Goal: Information Seeking & Learning: Learn about a topic

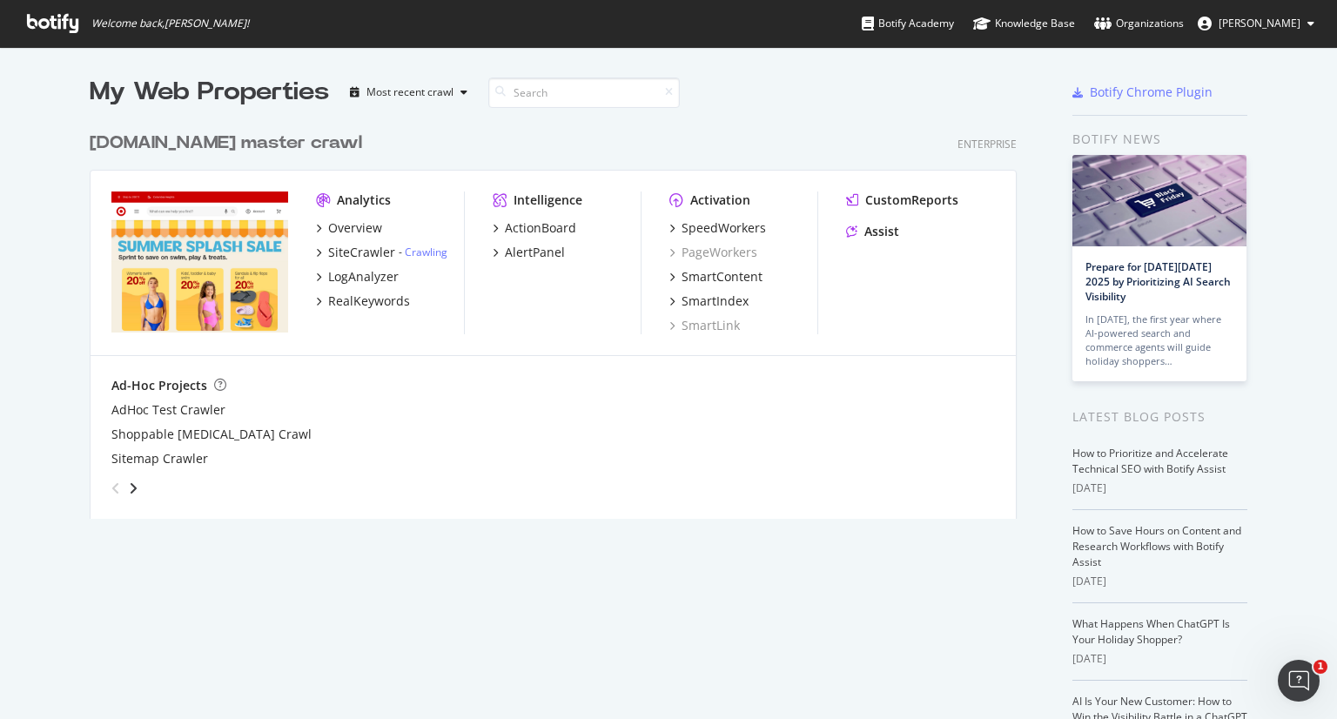
click at [886, 217] on div "CustomReports Assist" at bounding box center [920, 219] width 149 height 56
click at [870, 226] on div "Assist" at bounding box center [881, 231] width 35 height 17
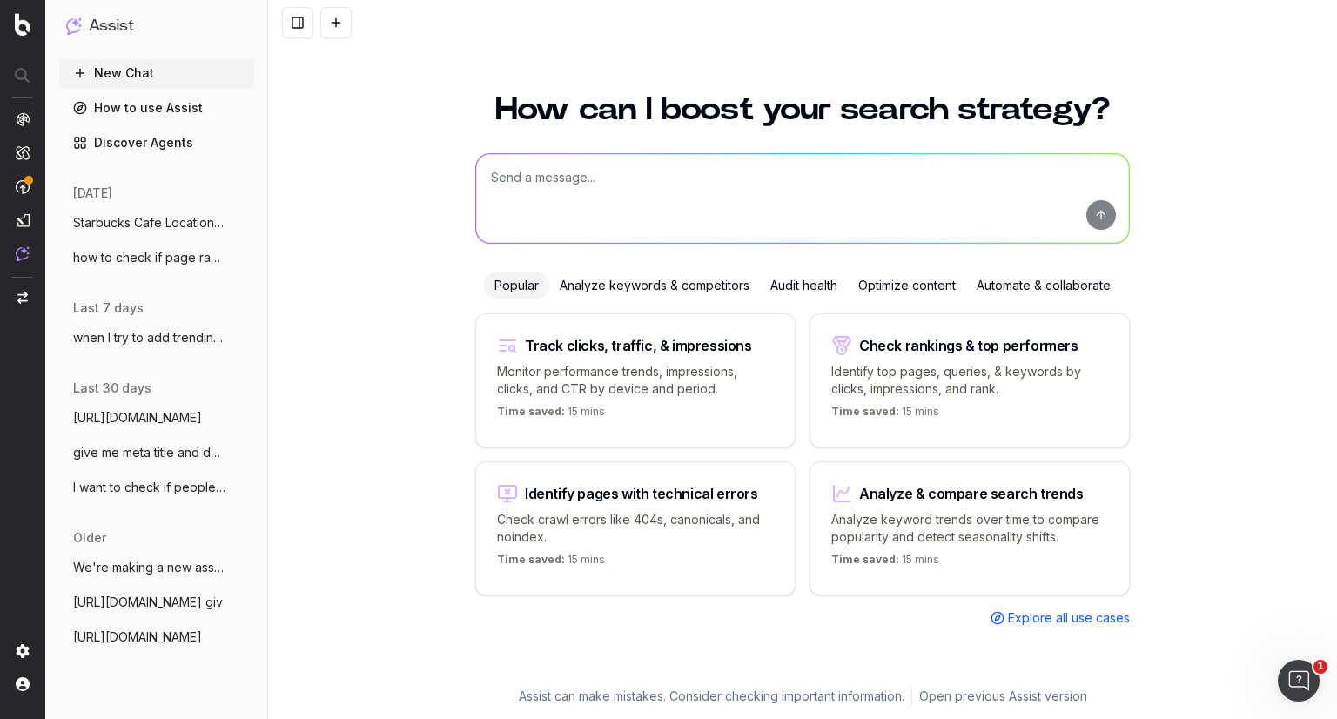
click at [536, 182] on textarea at bounding box center [802, 198] width 653 height 89
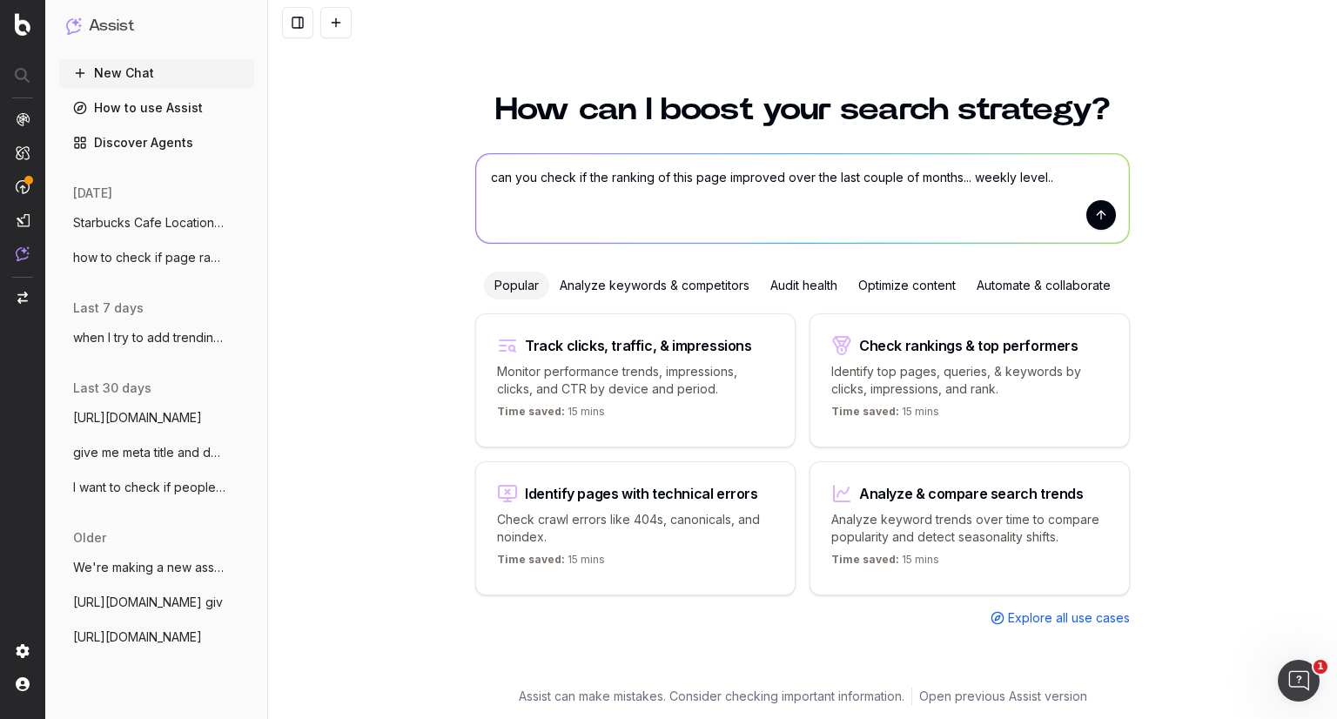
paste textarea "[URL][DOMAIN_NAME]"
type textarea "can you check if the ranking of this page improved over the last couple of mont…"
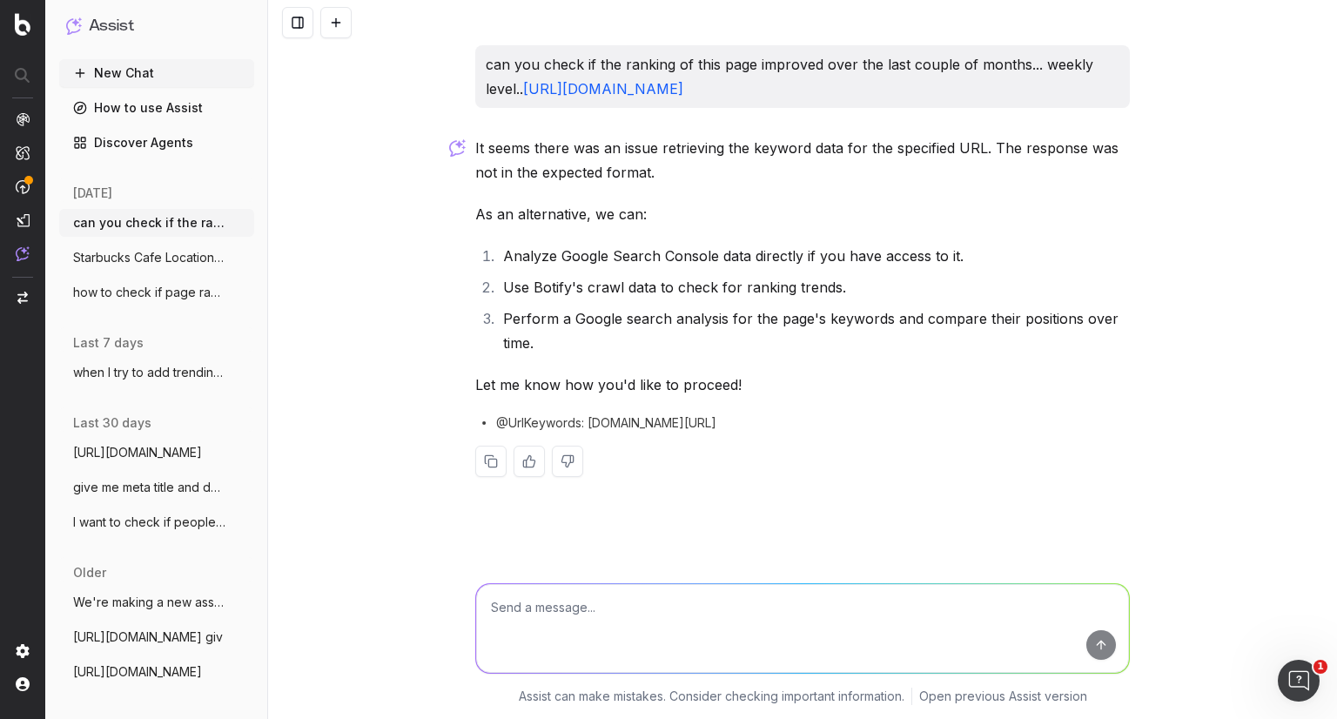
click at [783, 255] on li "Analyze Google Search Console data directly if you have access to it." at bounding box center [814, 256] width 632 height 24
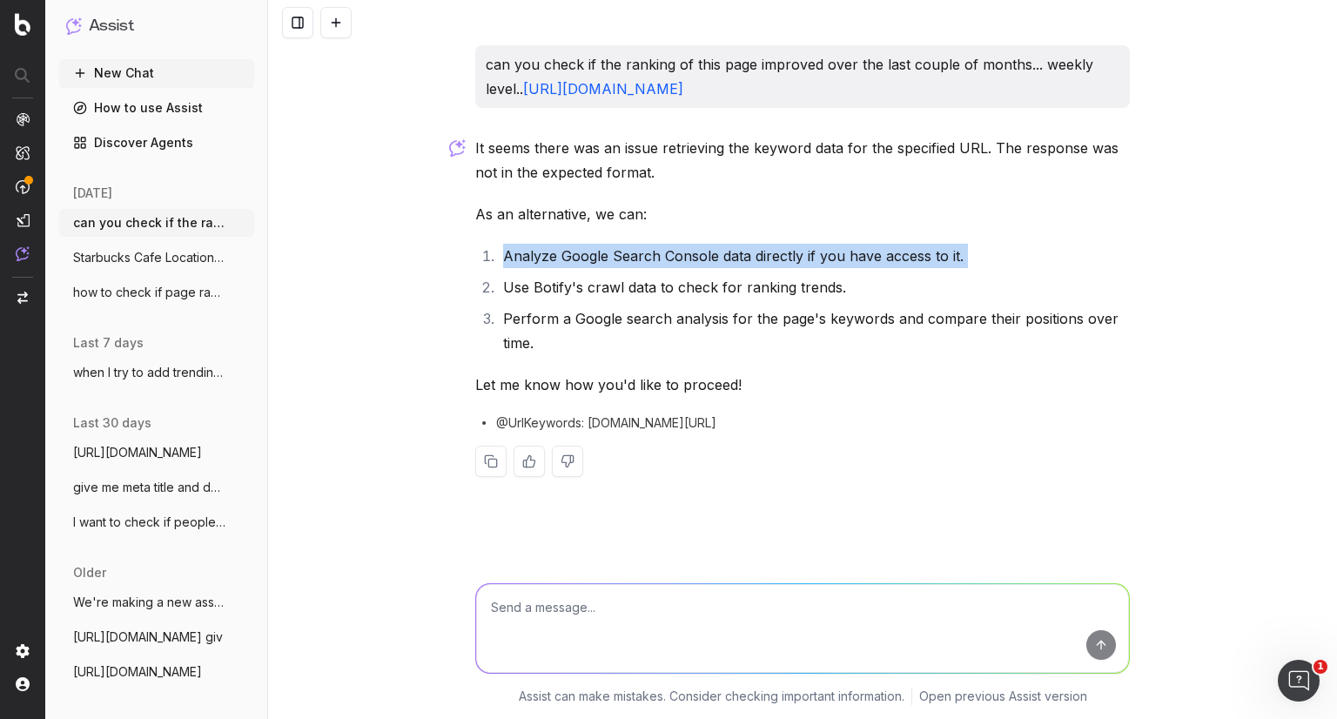
click at [783, 255] on li "Analyze Google Search Console data directly if you have access to it." at bounding box center [814, 256] width 632 height 24
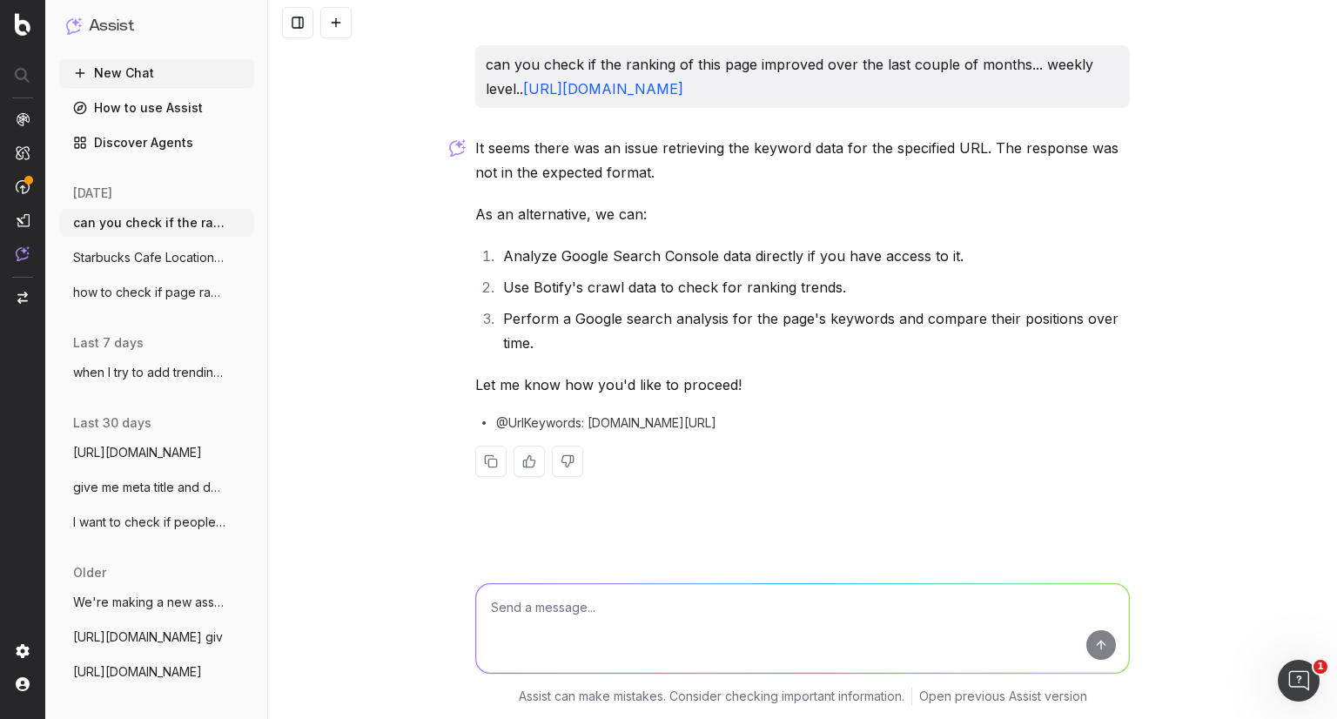
click at [729, 620] on textarea at bounding box center [802, 628] width 653 height 89
type textarea "give me step by step instructions for point 2"
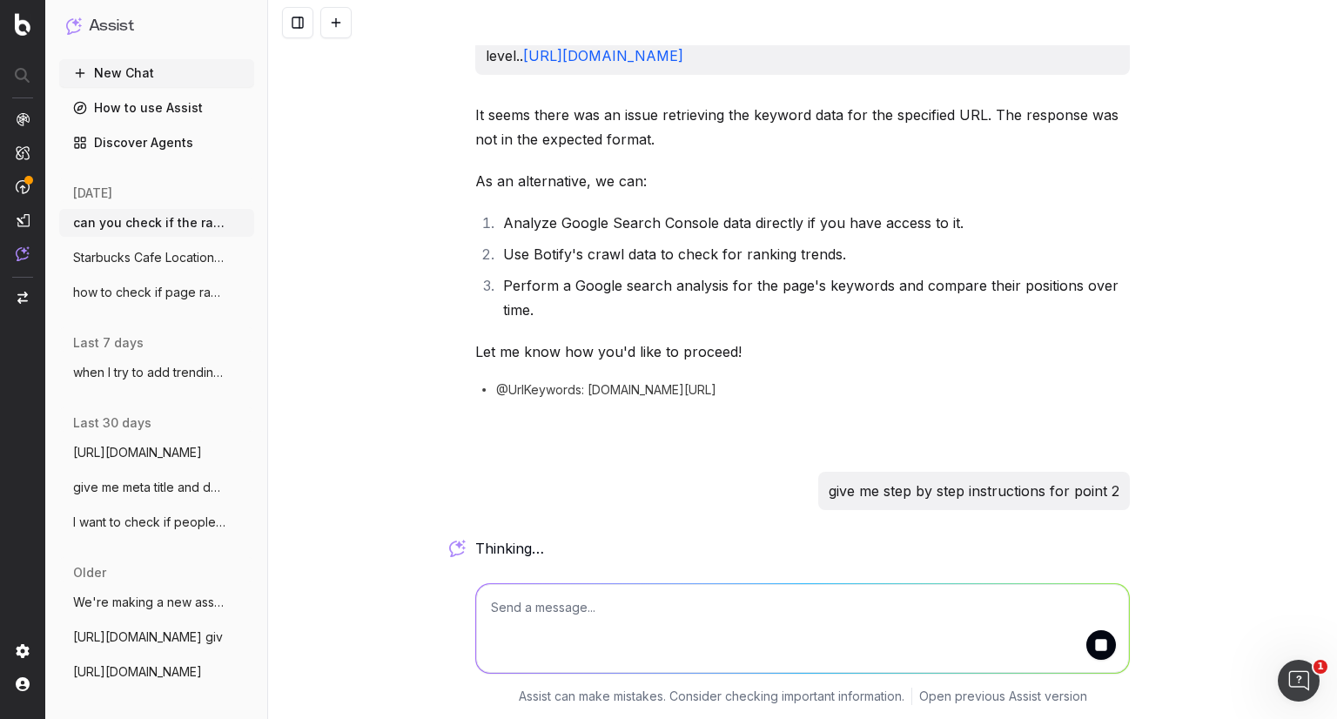
drag, startPoint x: 853, startPoint y: 56, endPoint x: 522, endPoint y: 57, distance: 330.7
click at [522, 57] on p "can you check if the ranking of this page improved over the last couple of mont…" at bounding box center [803, 43] width 634 height 49
copy link "[URL][DOMAIN_NAME]"
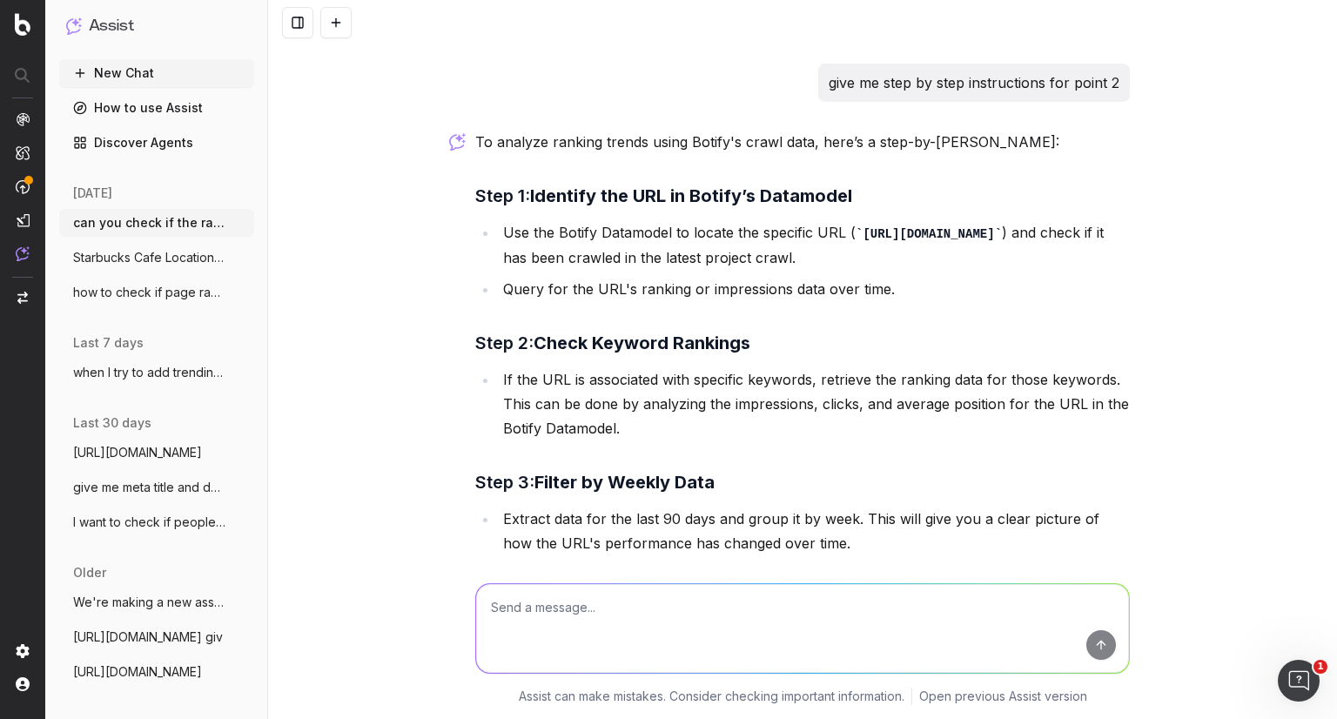
scroll to position [442, 0]
click at [808, 607] on textarea at bounding box center [802, 628] width 653 height 89
type textarea "how do i go to botify datamodel"
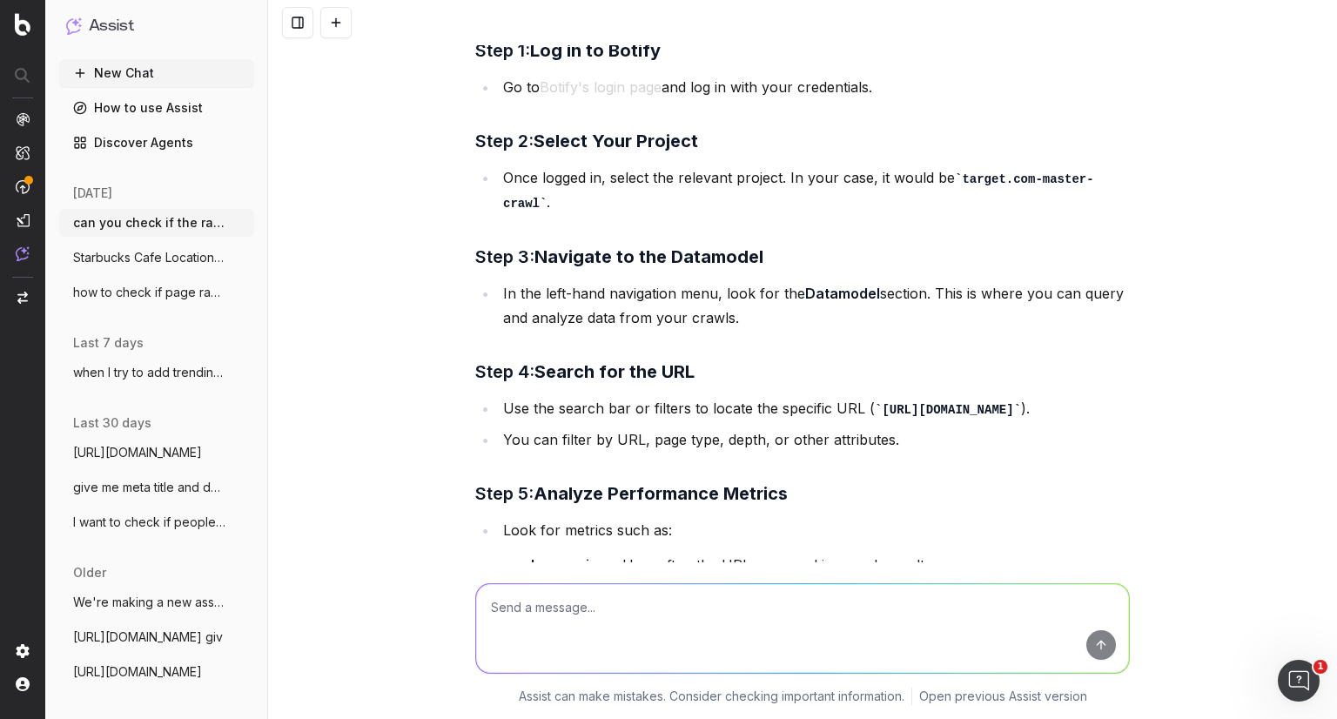
scroll to position [1410, 0]
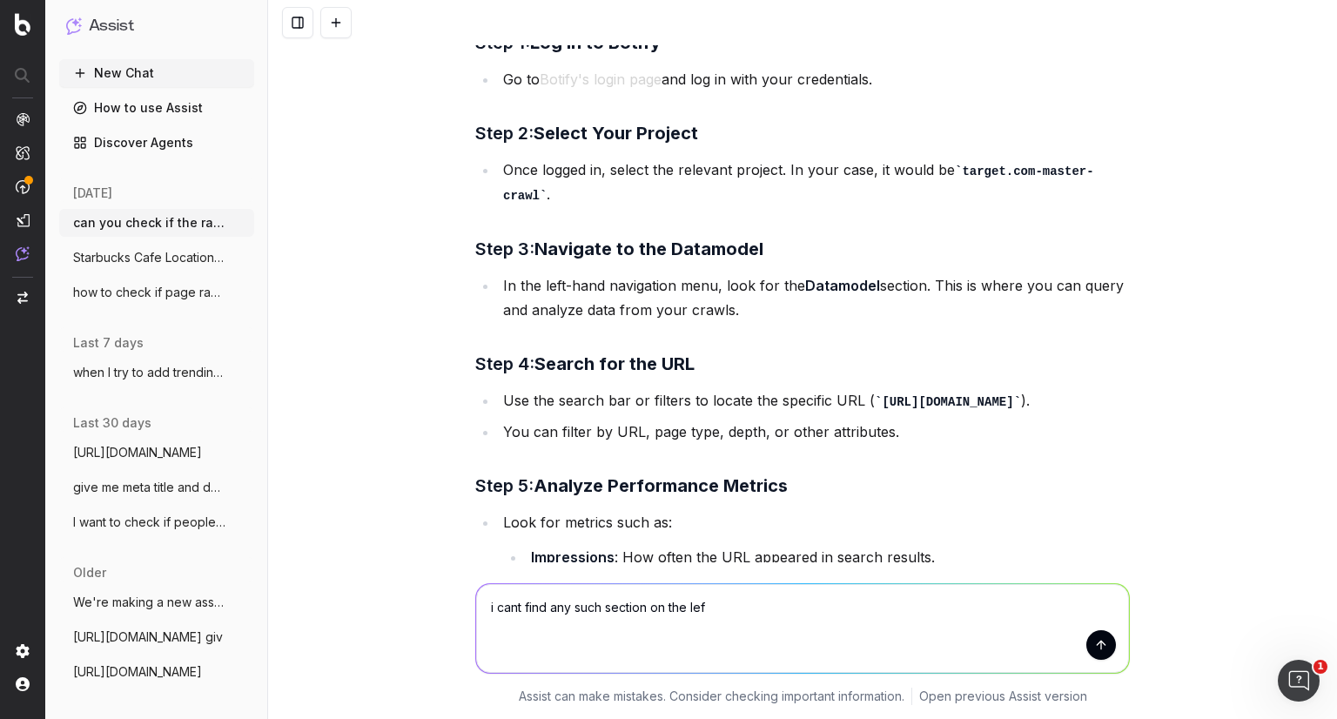
type textarea "i cant find any such section on the left"
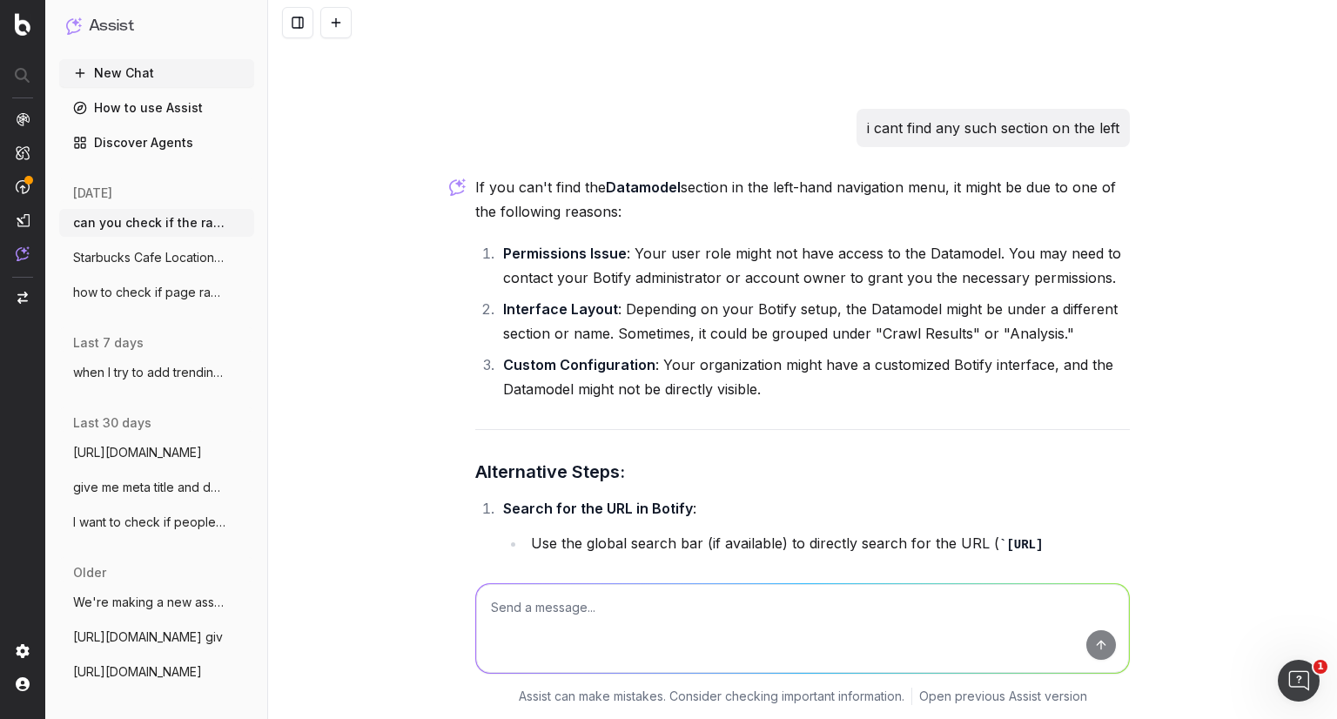
scroll to position [2224, 0]
click at [942, 308] on li "Interface Layout : Depending on your Botify setup, the Datamodel might be under…" at bounding box center [814, 322] width 632 height 49
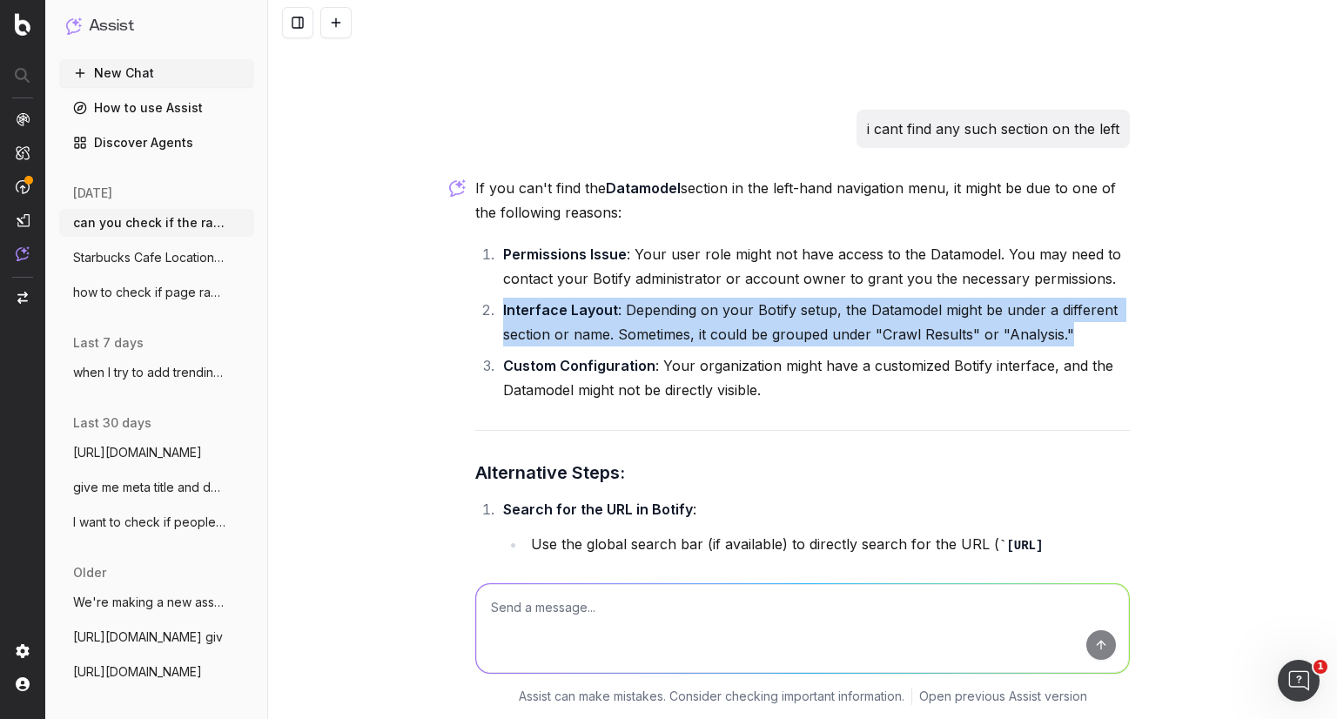
click at [942, 308] on li "Interface Layout : Depending on your Botify setup, the Datamodel might be under…" at bounding box center [814, 322] width 632 height 49
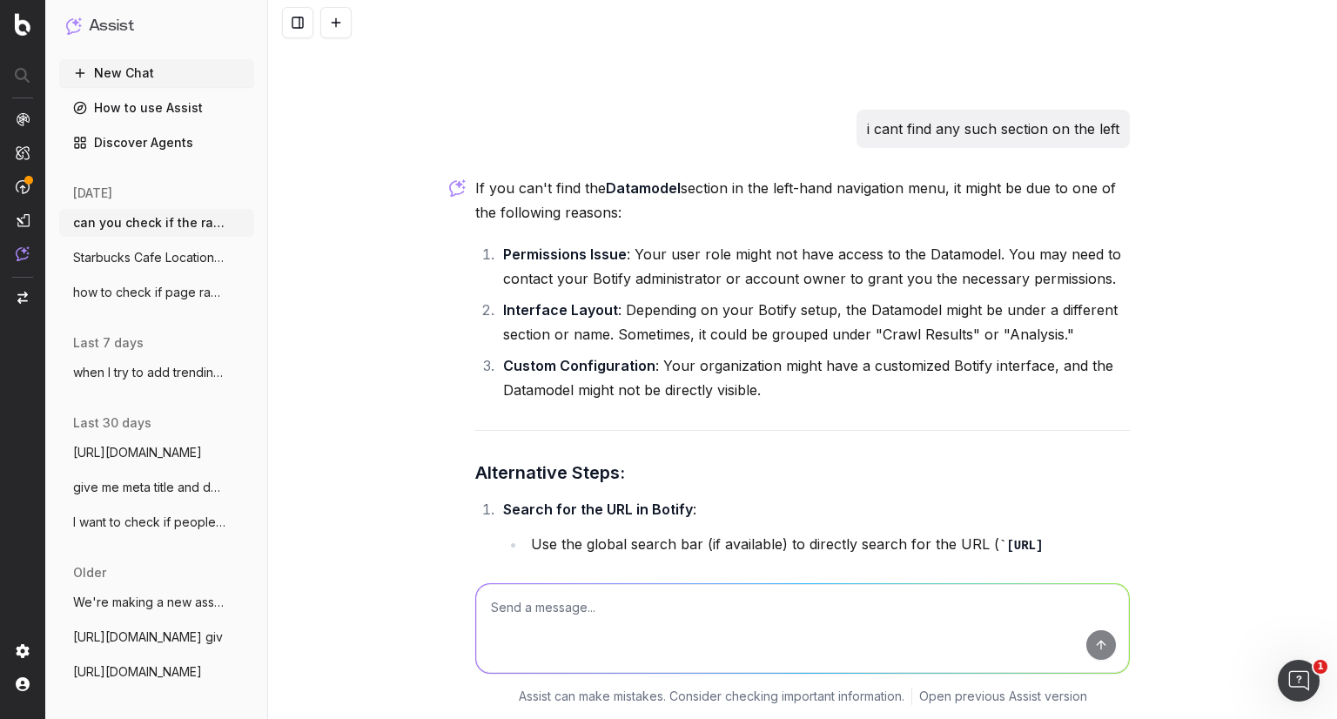
click at [590, 587] on textarea at bounding box center [802, 628] width 653 height 89
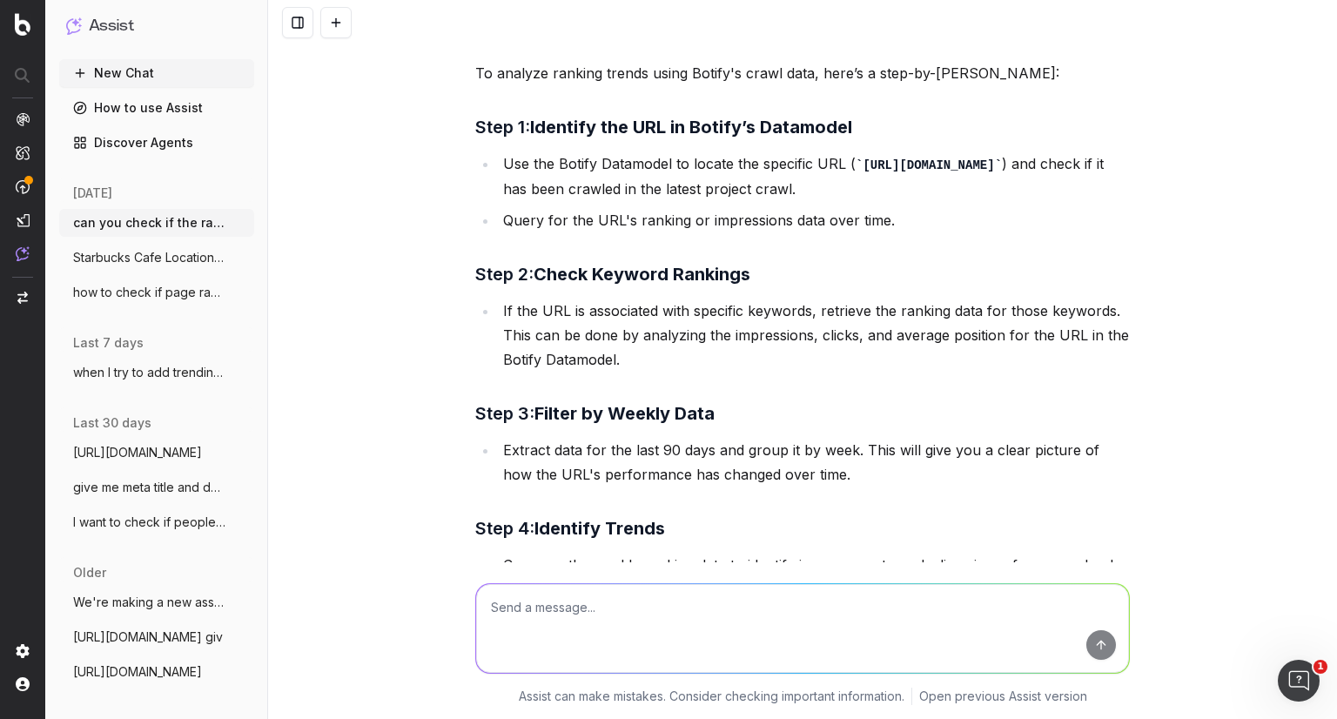
scroll to position [510, 0]
type textarea "in the crawl, i have movements, segments and overview"
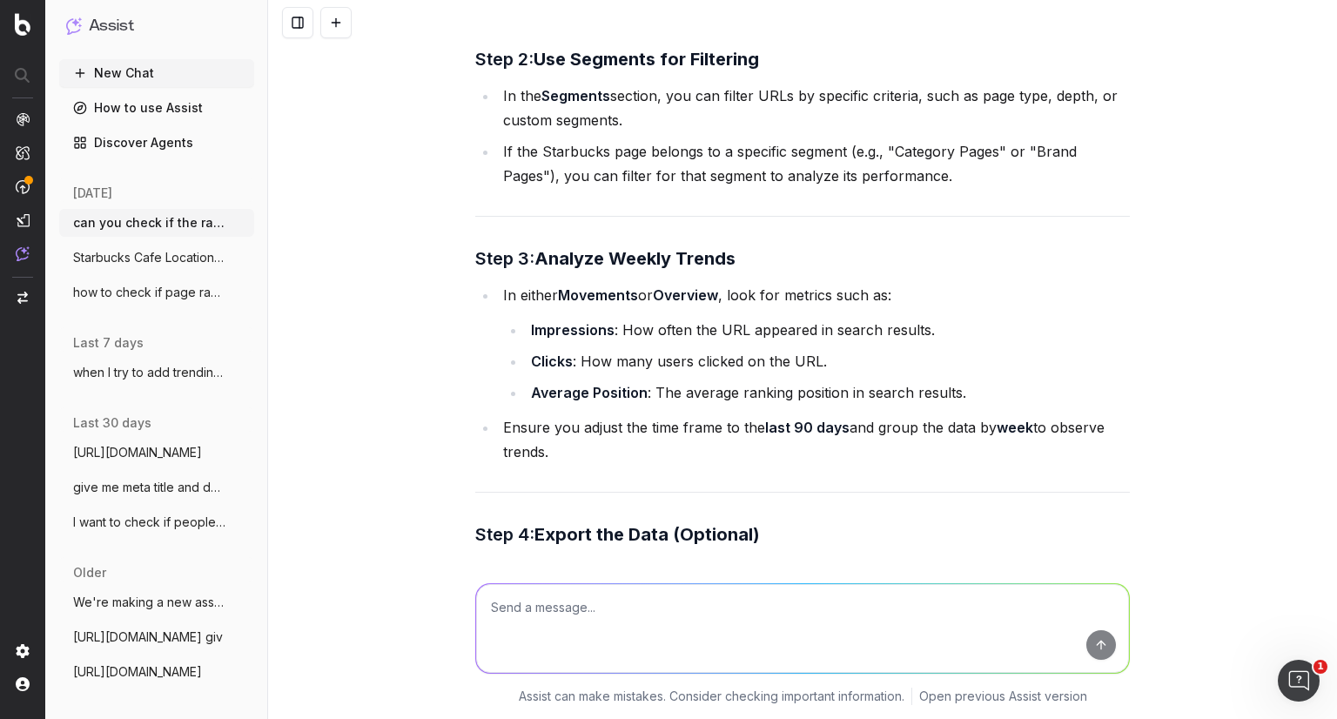
scroll to position [3502, 0]
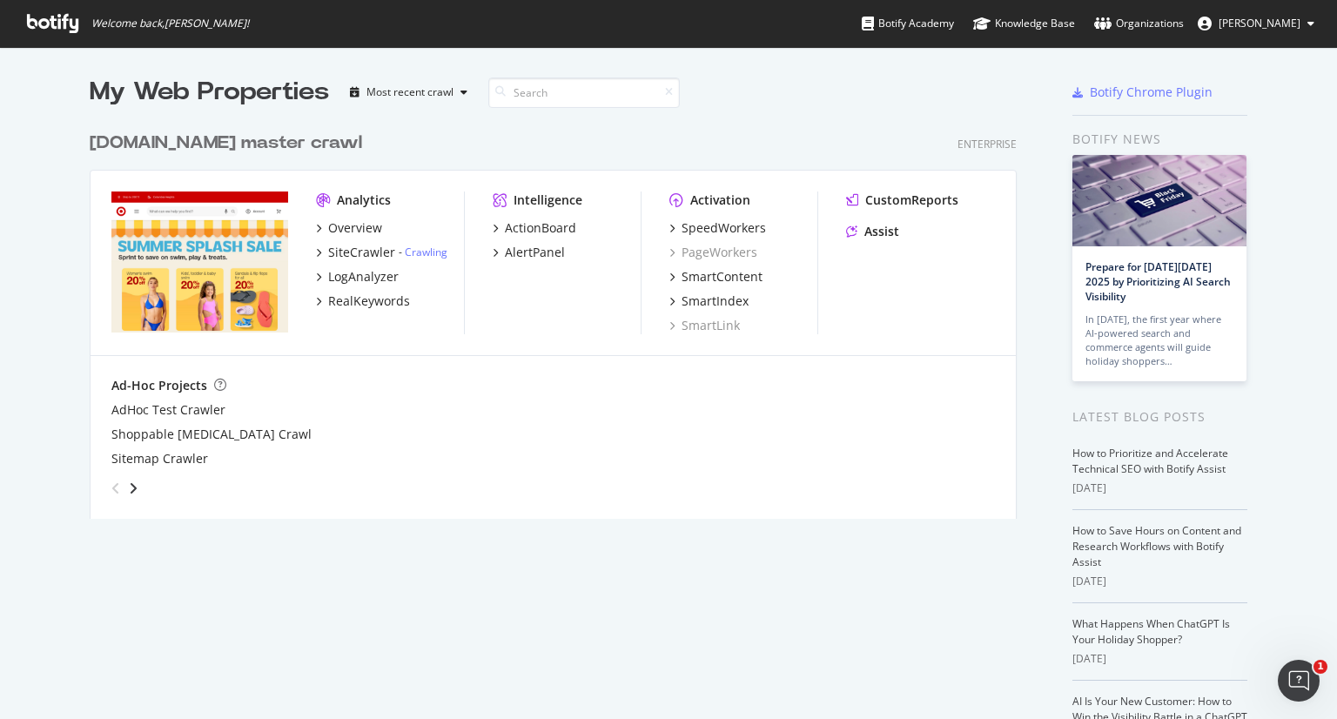
click at [127, 493] on div "angle-right" at bounding box center [133, 487] width 12 height 17
click at [117, 493] on div "angle-left" at bounding box center [115, 488] width 23 height 28
click at [27, 16] on icon at bounding box center [52, 23] width 51 height 19
click at [56, 17] on icon at bounding box center [52, 23] width 51 height 19
click at [363, 250] on div "SiteCrawler" at bounding box center [361, 252] width 67 height 17
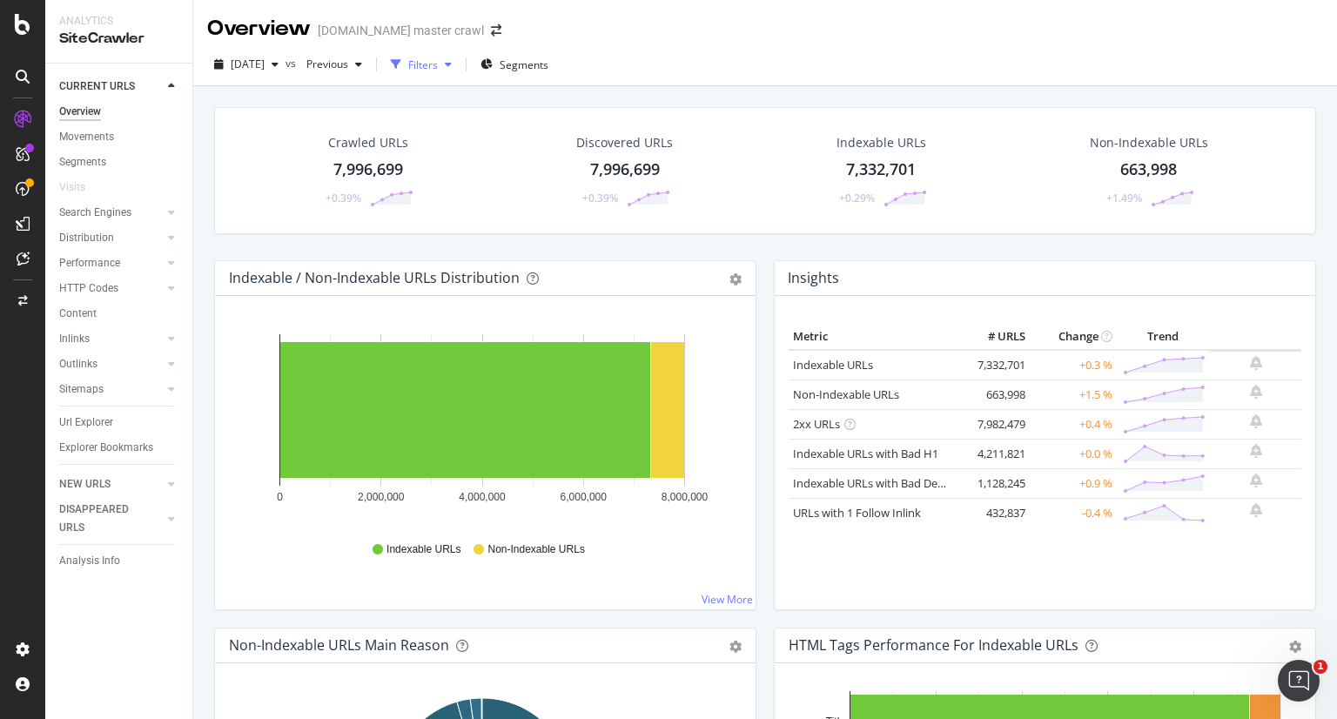
click at [459, 64] on div "button" at bounding box center [448, 64] width 21 height 10
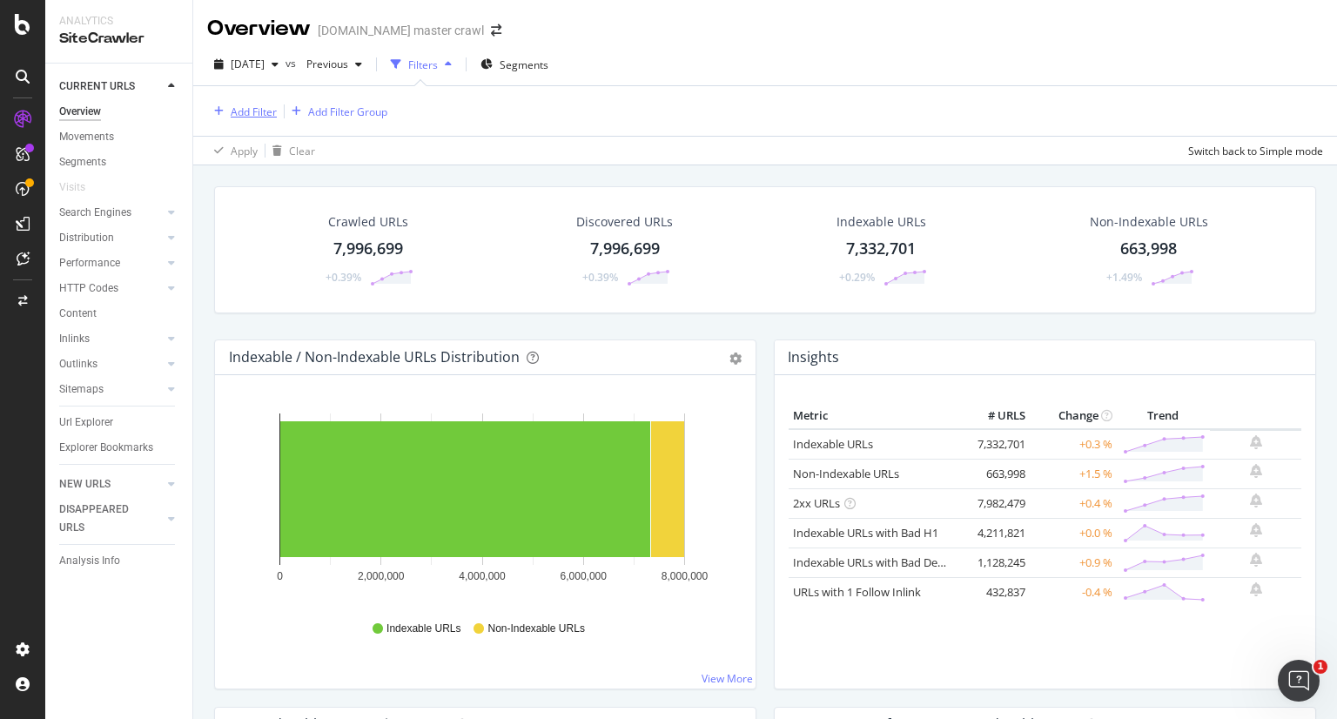
click at [244, 105] on div "Add Filter" at bounding box center [254, 111] width 46 height 15
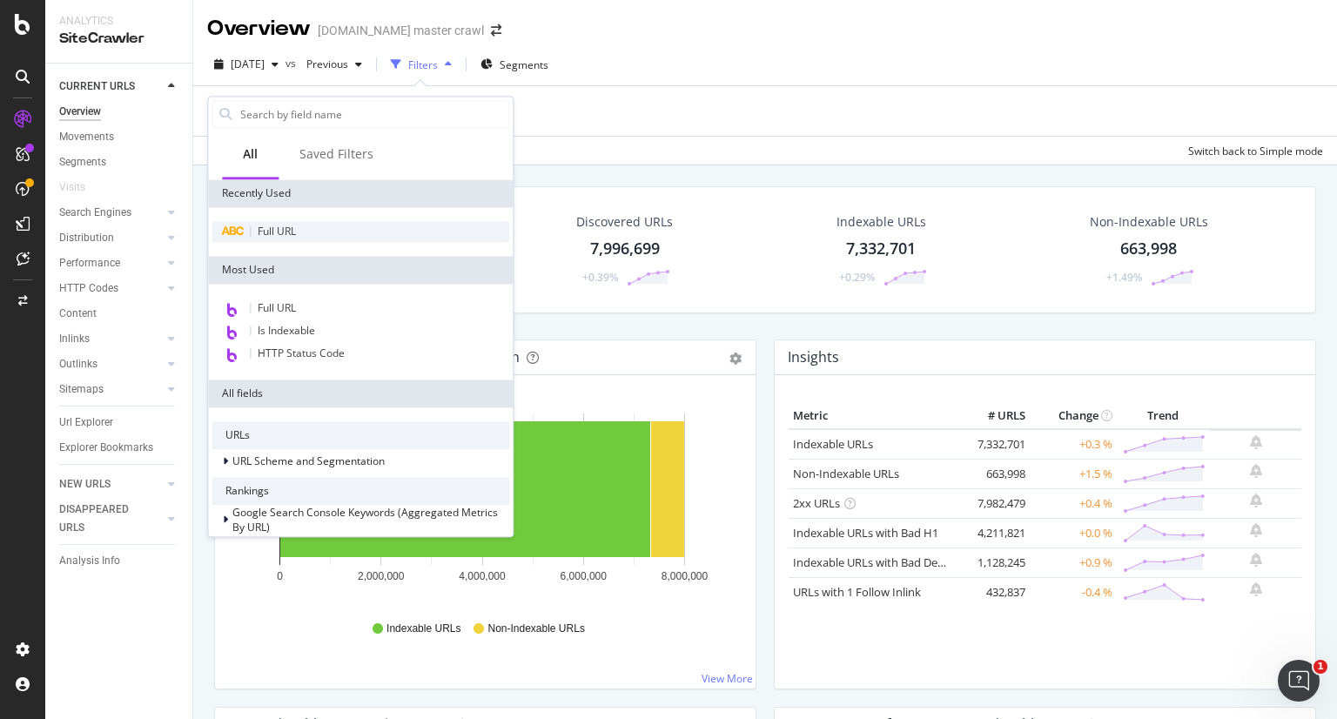
click at [315, 225] on div "Full URL" at bounding box center [360, 231] width 298 height 21
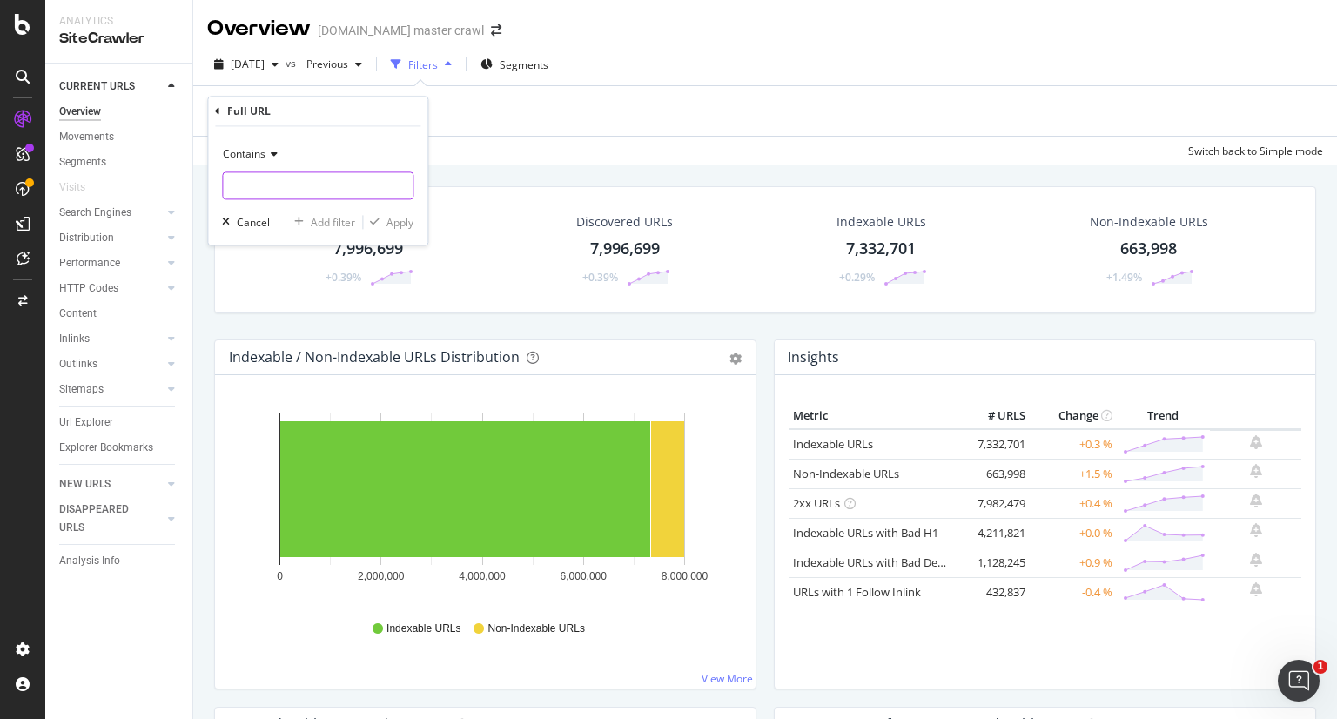
click at [307, 180] on input "text" at bounding box center [318, 186] width 190 height 28
paste input "[URL][DOMAIN_NAME]"
type input "https://www.target.com/c/starbucks/-/N-5cofw"
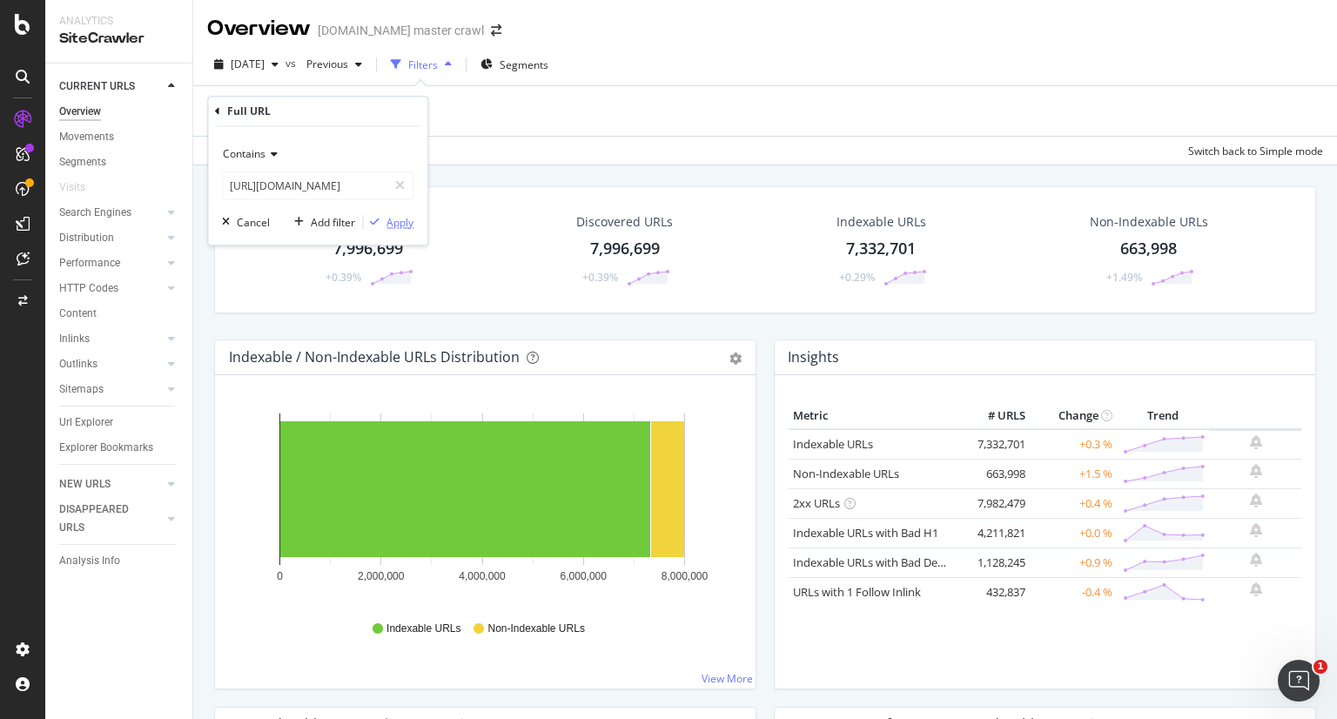
click at [397, 227] on div "Apply" at bounding box center [399, 222] width 27 height 15
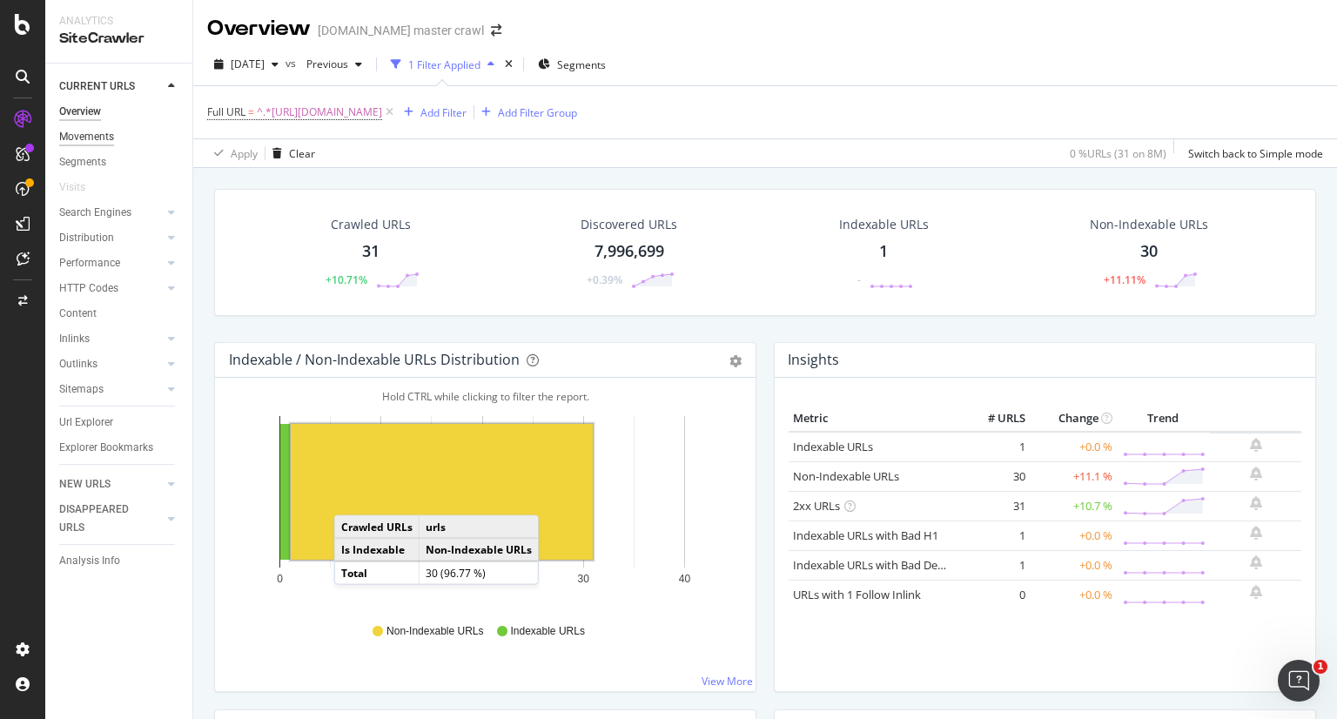
click at [68, 144] on div "Movements" at bounding box center [86, 137] width 55 height 18
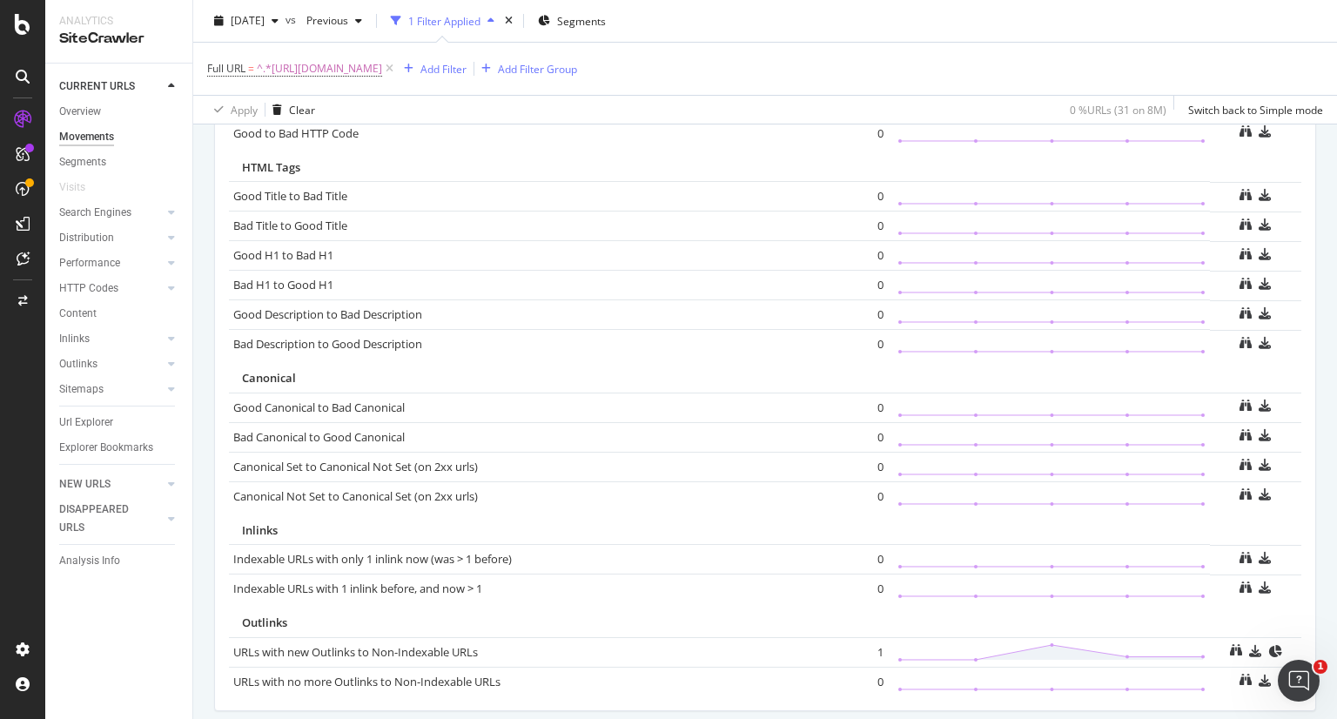
scroll to position [1209, 0]
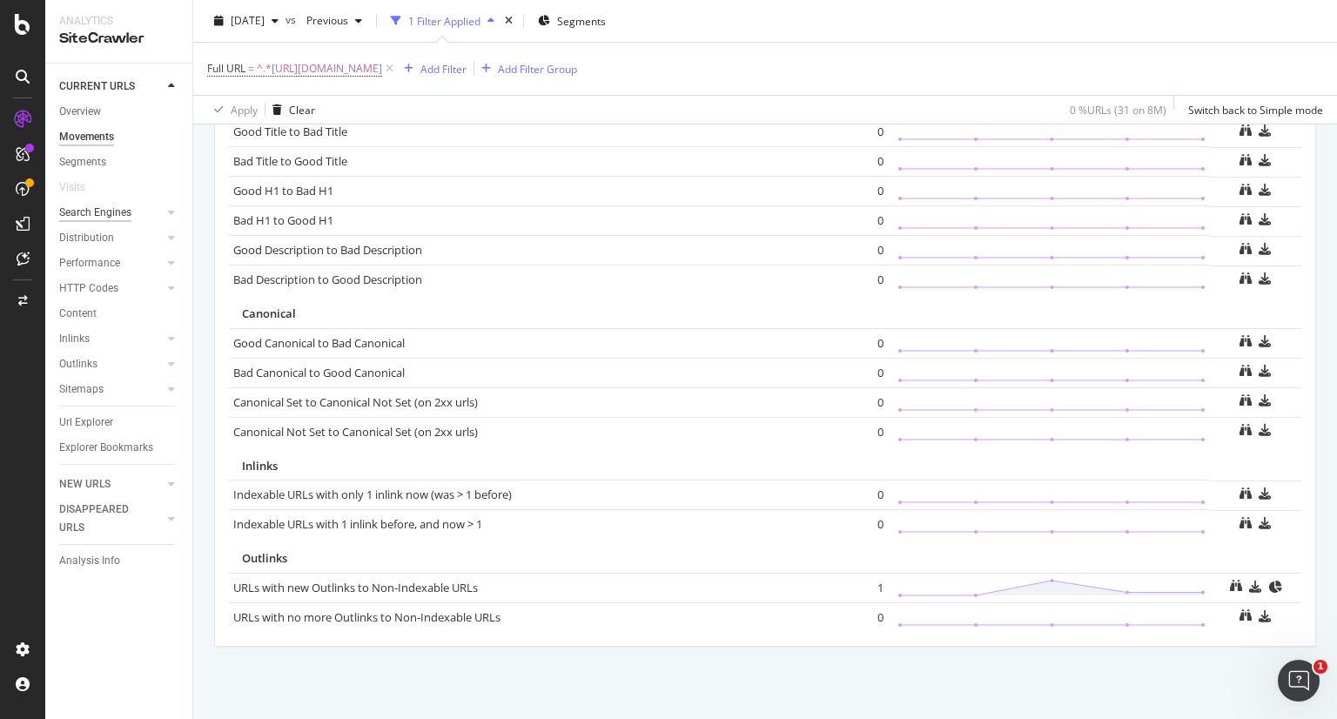
click at [89, 209] on div "Search Engines" at bounding box center [95, 213] width 72 height 18
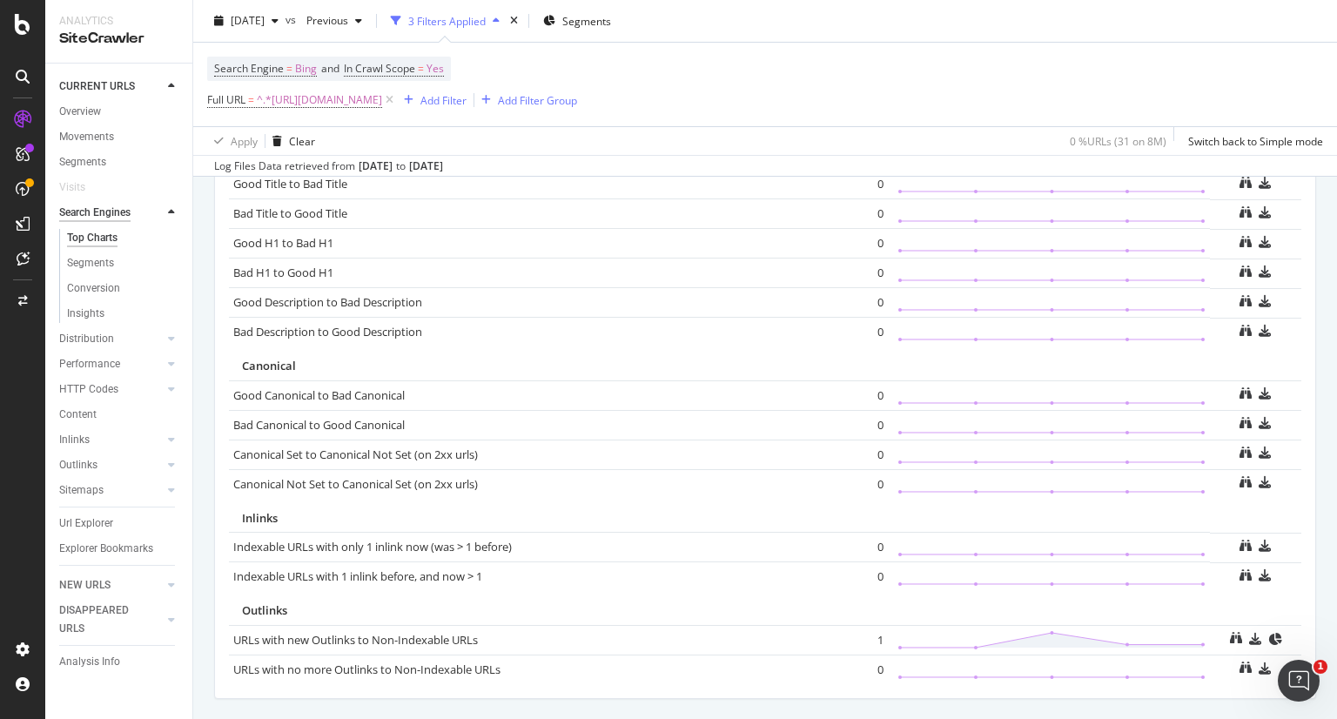
scroll to position [1261, 0]
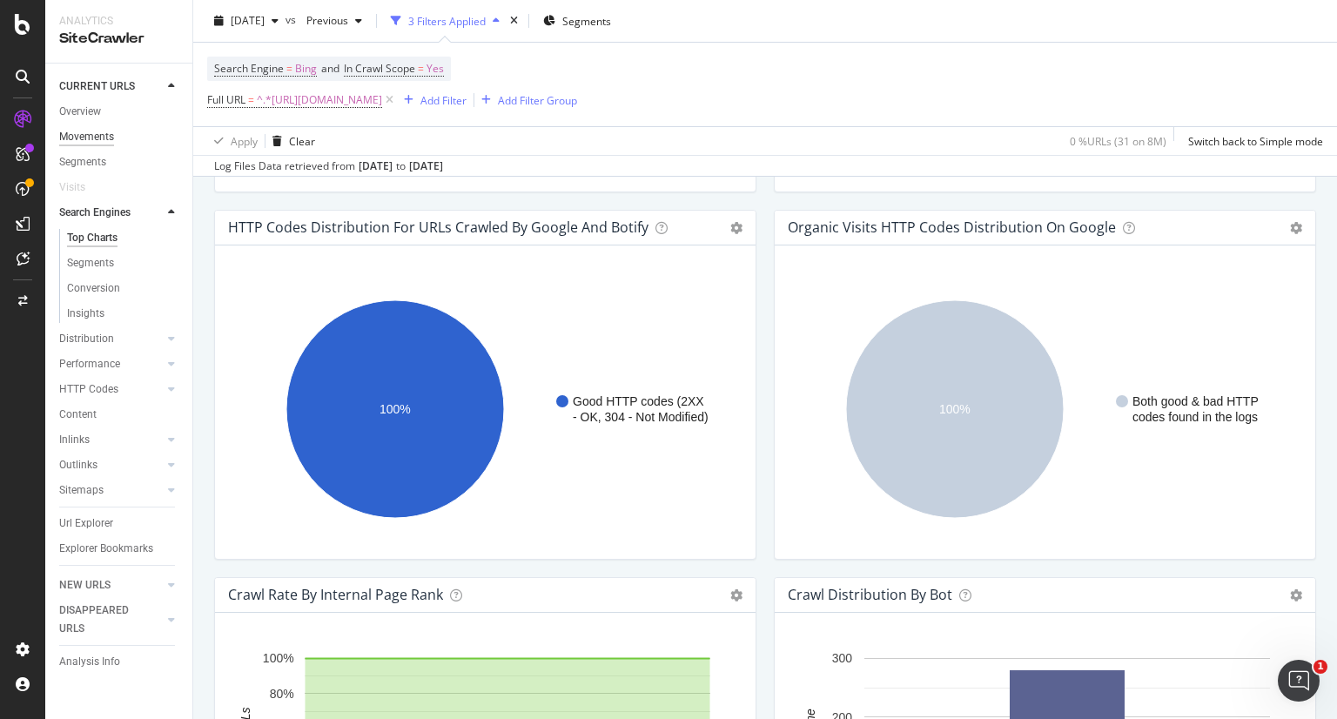
click at [88, 144] on div "Movements" at bounding box center [86, 137] width 55 height 18
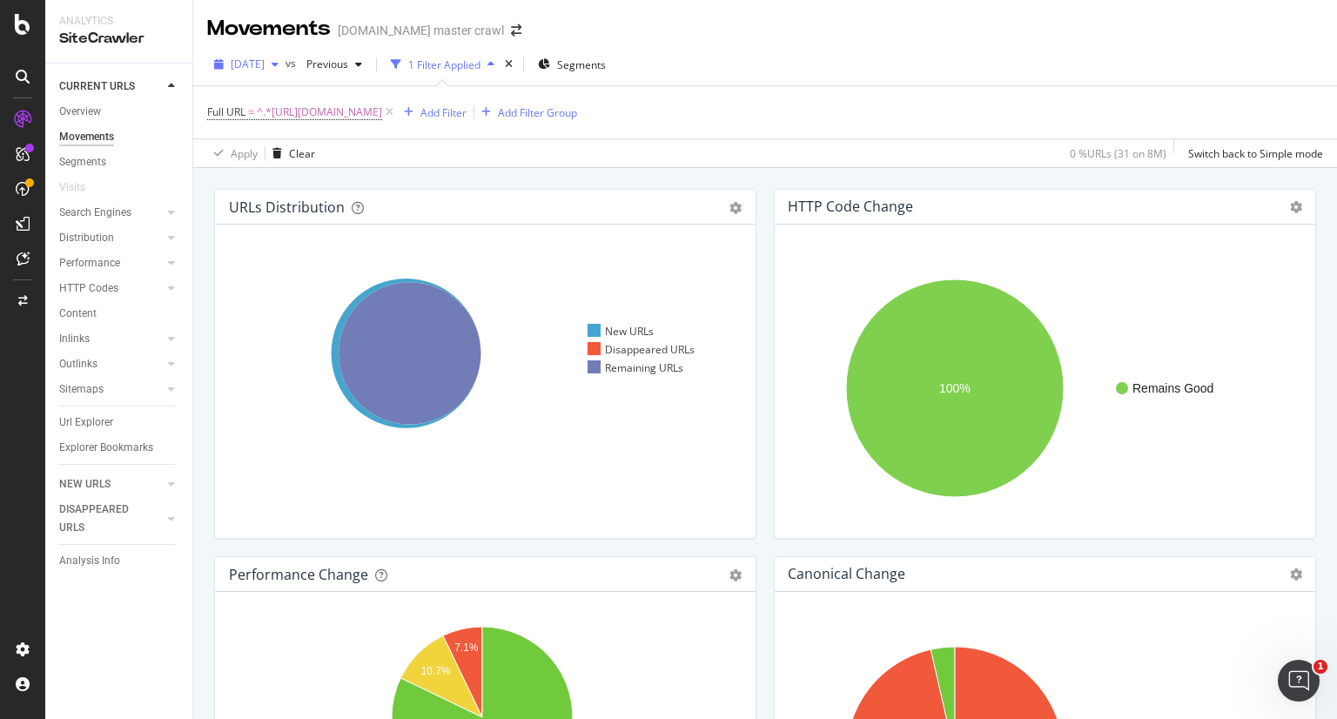
click at [265, 67] on span "2025 Sep. 15th" at bounding box center [248, 64] width 34 height 15
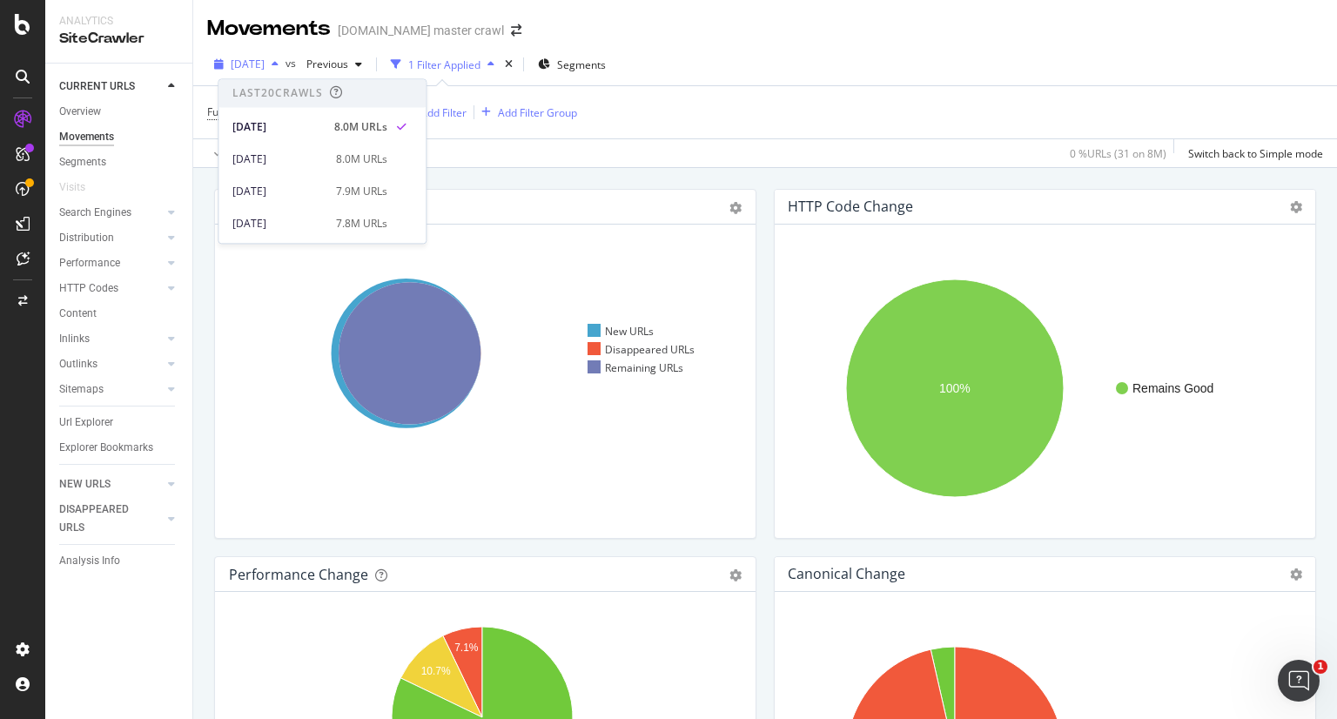
click at [265, 67] on span "2025 Sep. 15th" at bounding box center [248, 64] width 34 height 15
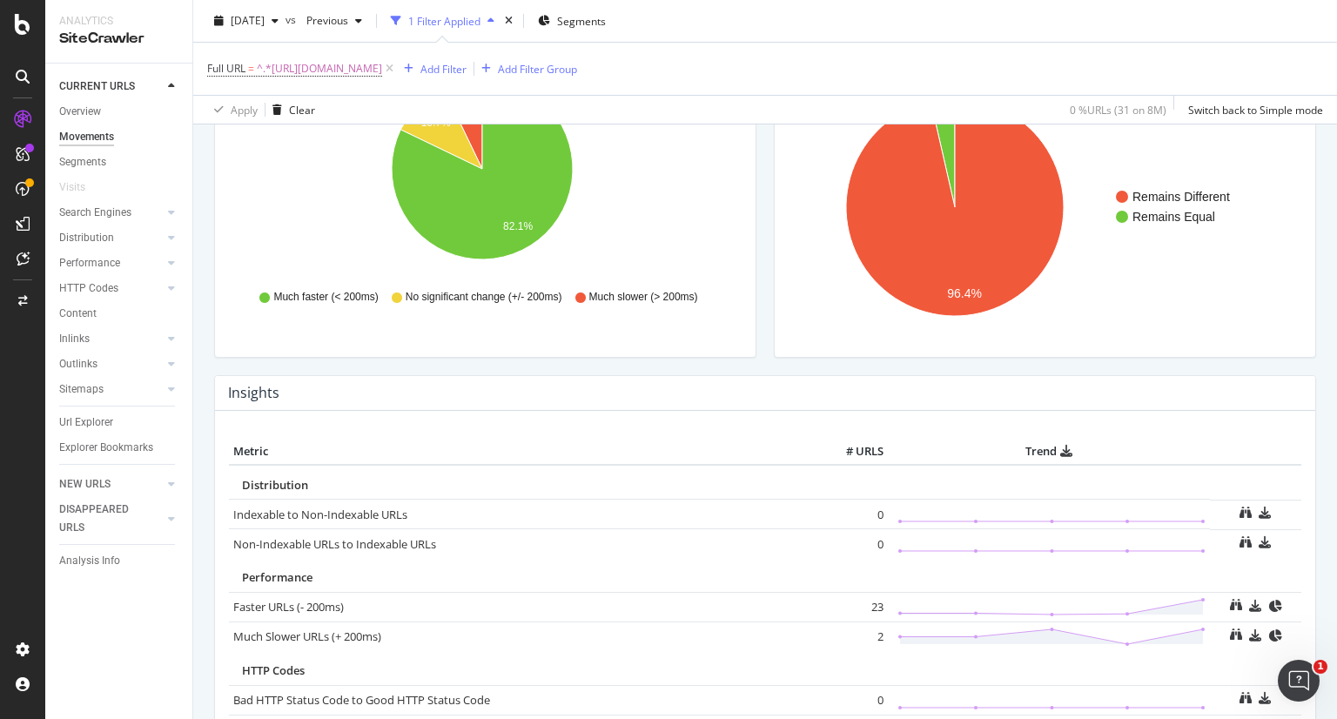
scroll to position [581, 0]
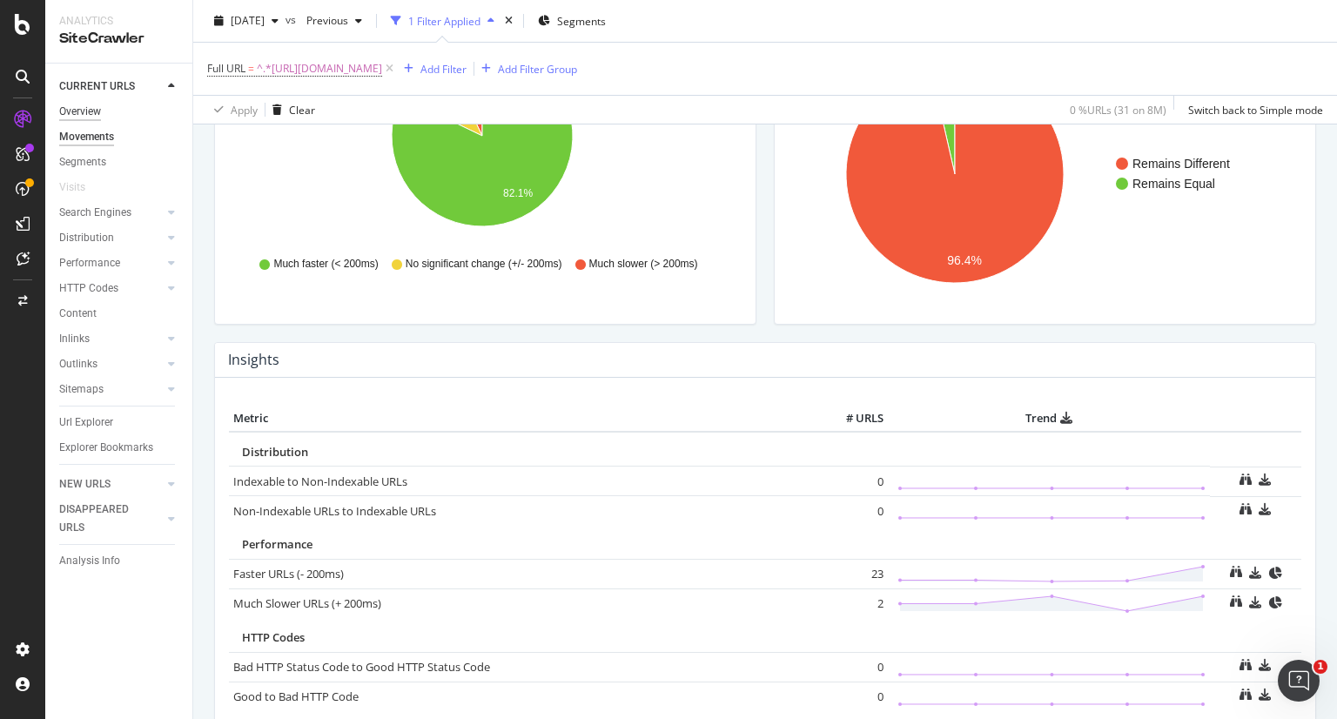
click at [68, 110] on div "Overview" at bounding box center [80, 112] width 42 height 18
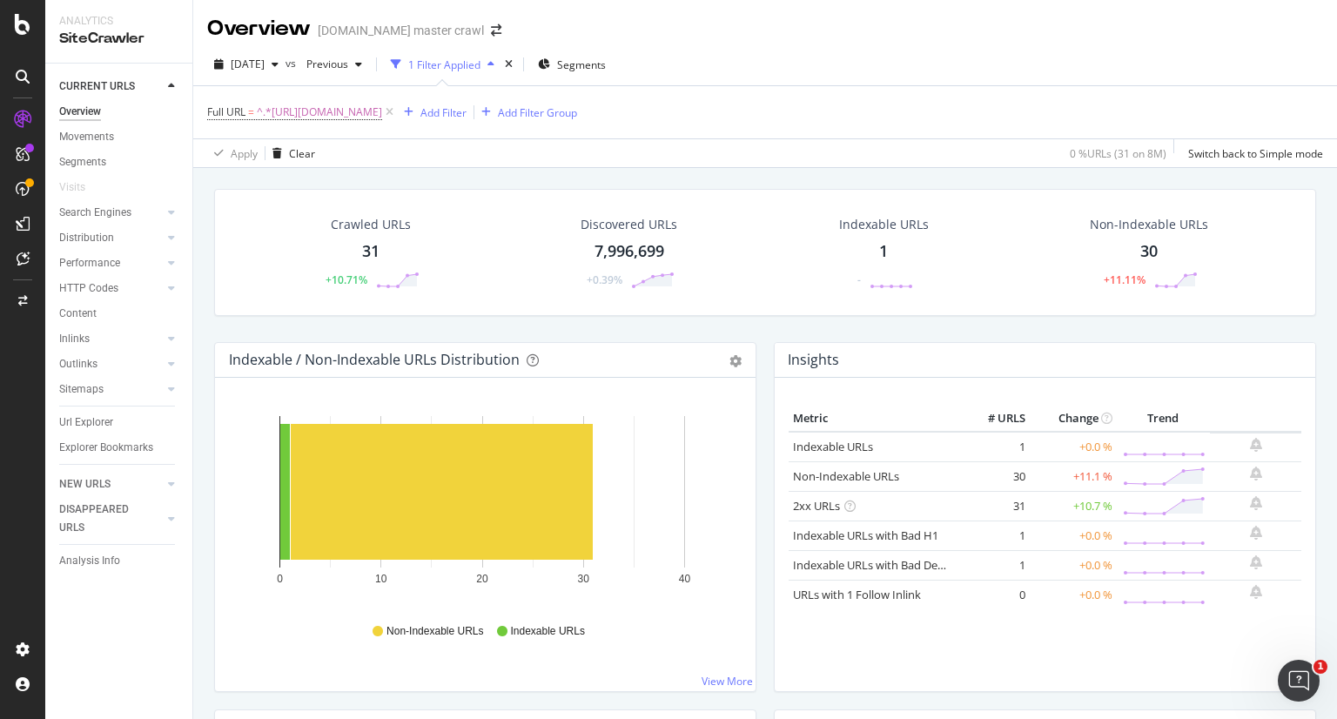
click at [433, 252] on div "Crawled URLs 31 +10.71%" at bounding box center [371, 252] width 132 height 91
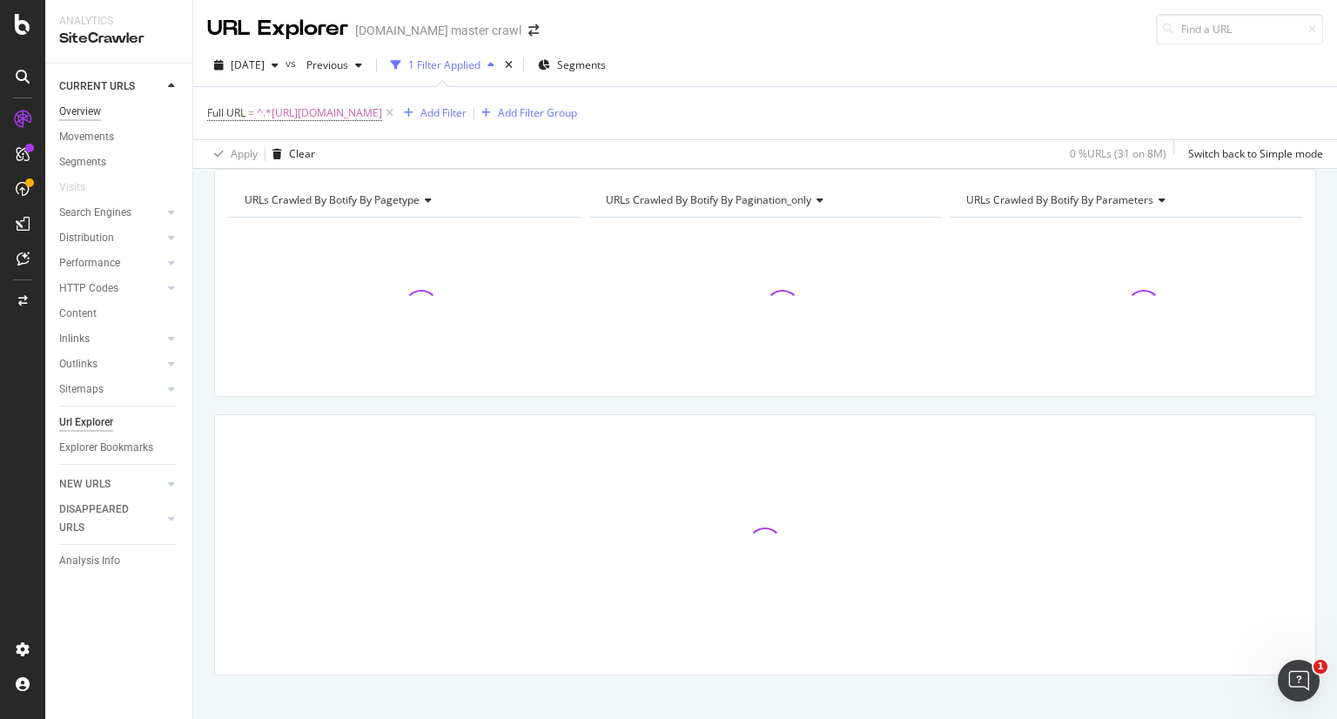
click at [78, 104] on div "Overview" at bounding box center [80, 112] width 42 height 18
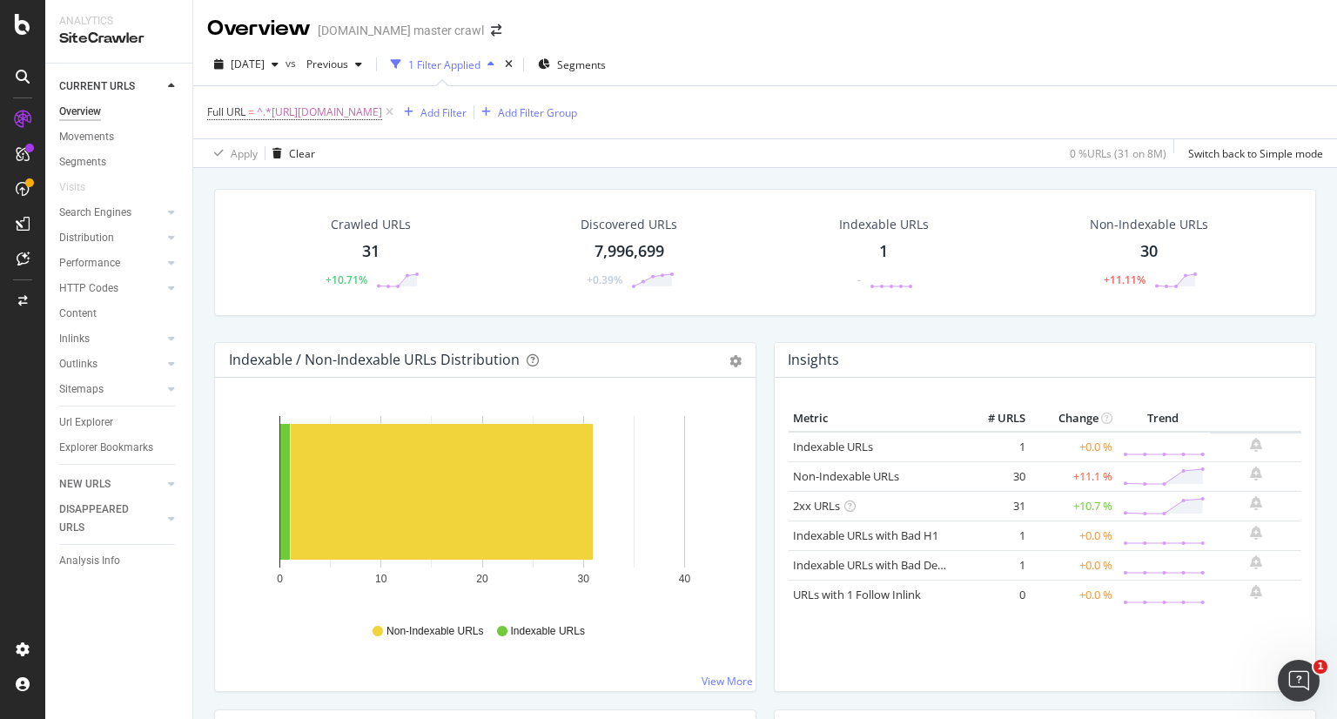
click at [16, 217] on icon at bounding box center [23, 224] width 14 height 14
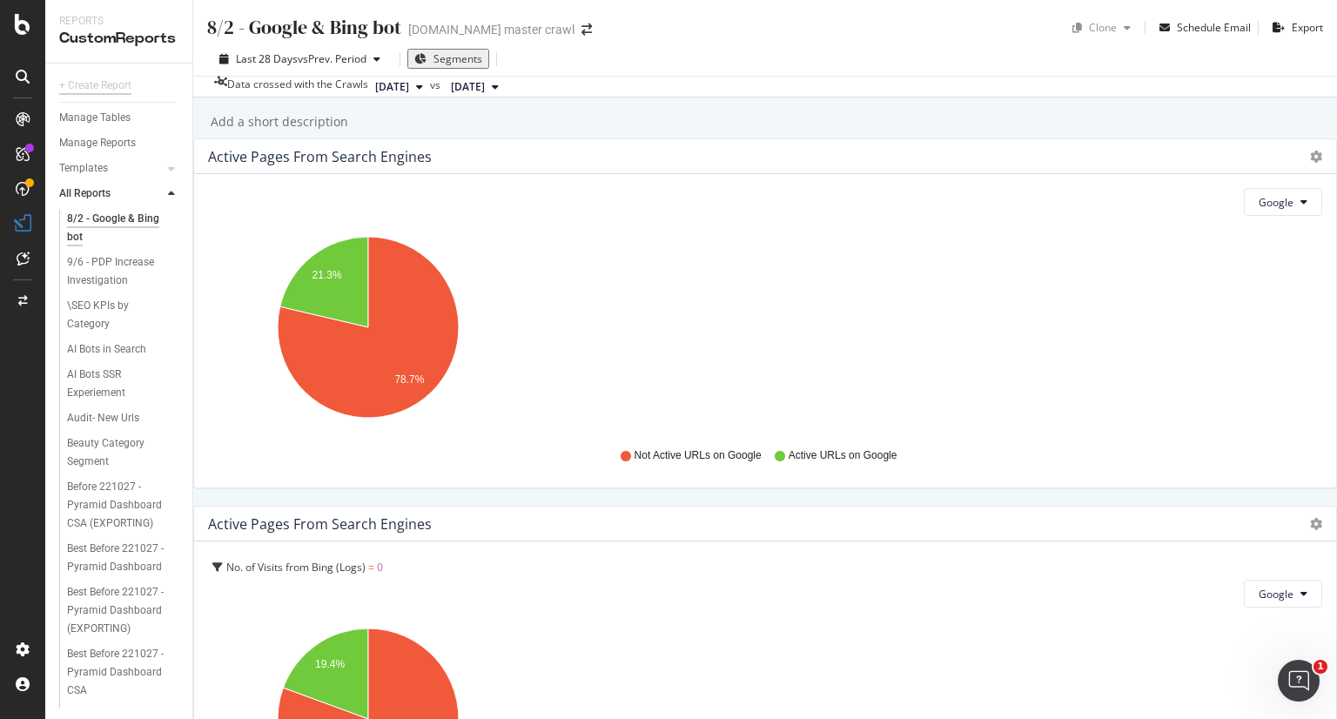
click at [122, 79] on div "+ Create Report" at bounding box center [95, 86] width 72 height 18
click at [77, 86] on div "+ Create Report" at bounding box center [95, 86] width 72 height 18
click at [138, 169] on link "Templates" at bounding box center [111, 168] width 104 height 18
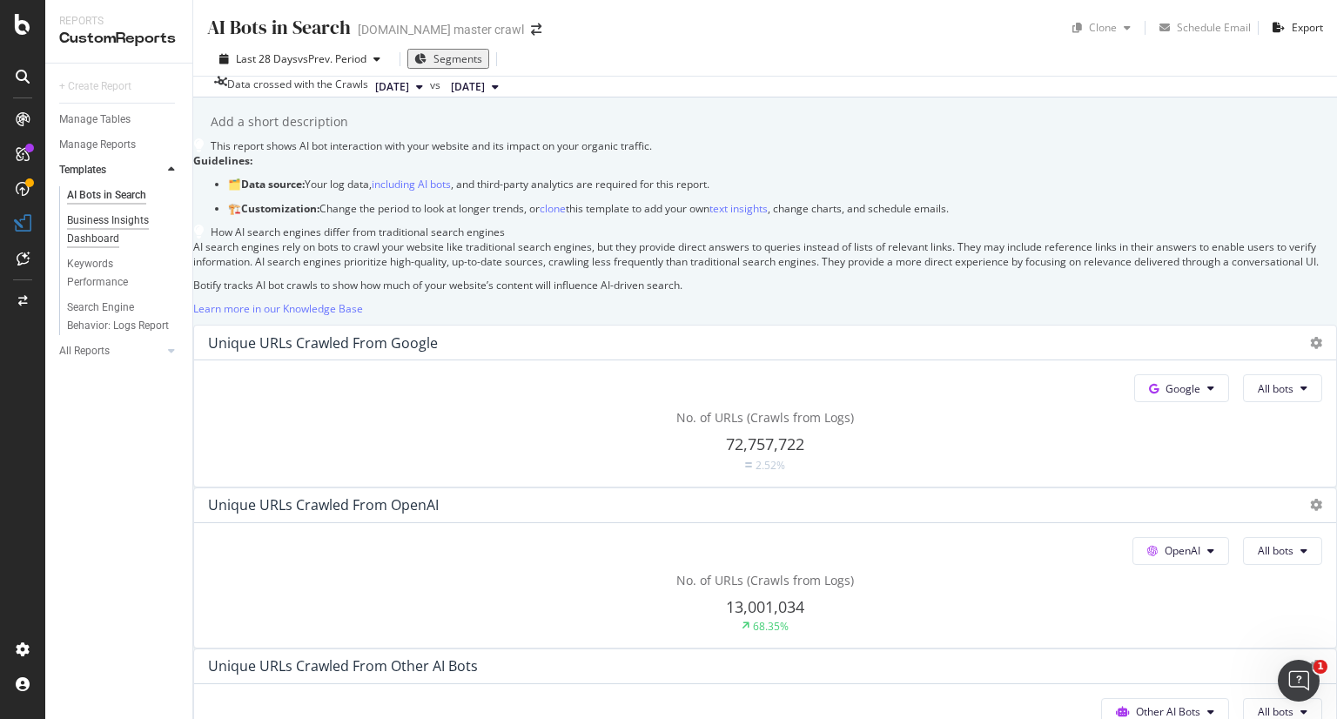
click at [104, 225] on div "Business Insights Dashboard" at bounding box center [117, 229] width 100 height 37
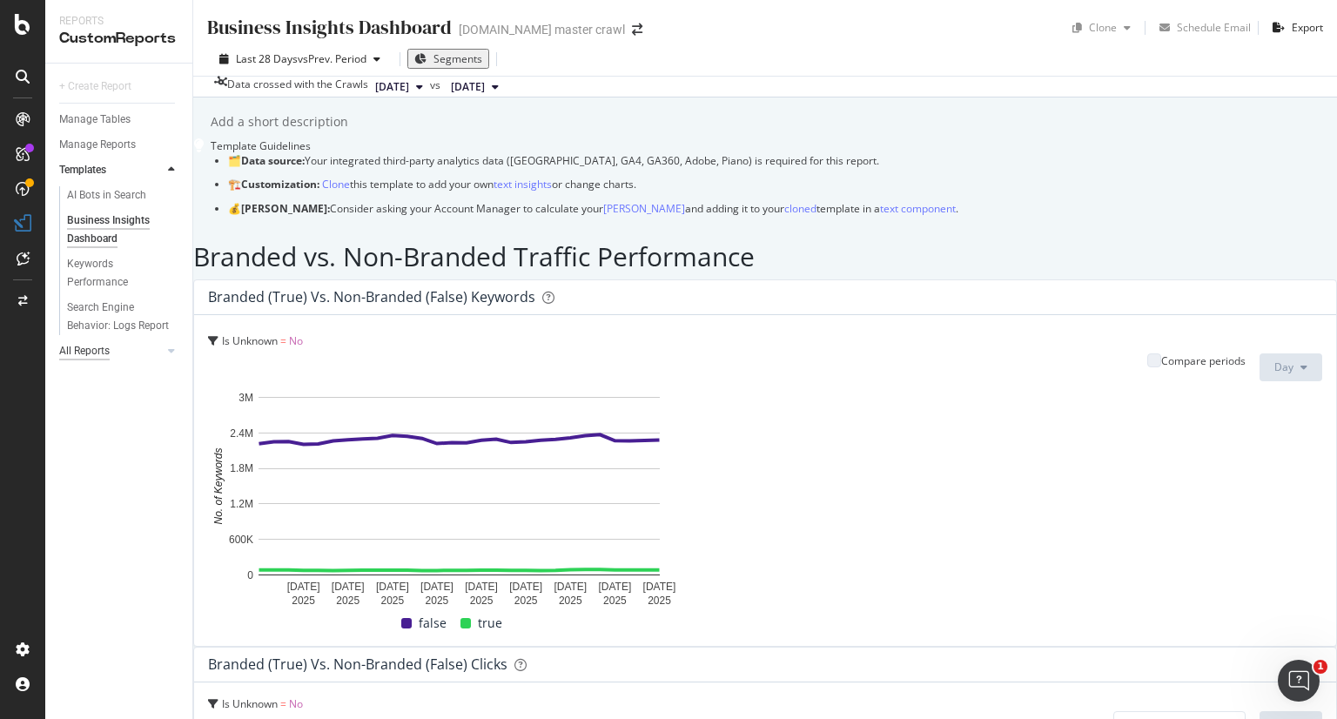
click at [104, 358] on div "All Reports" at bounding box center [84, 351] width 50 height 18
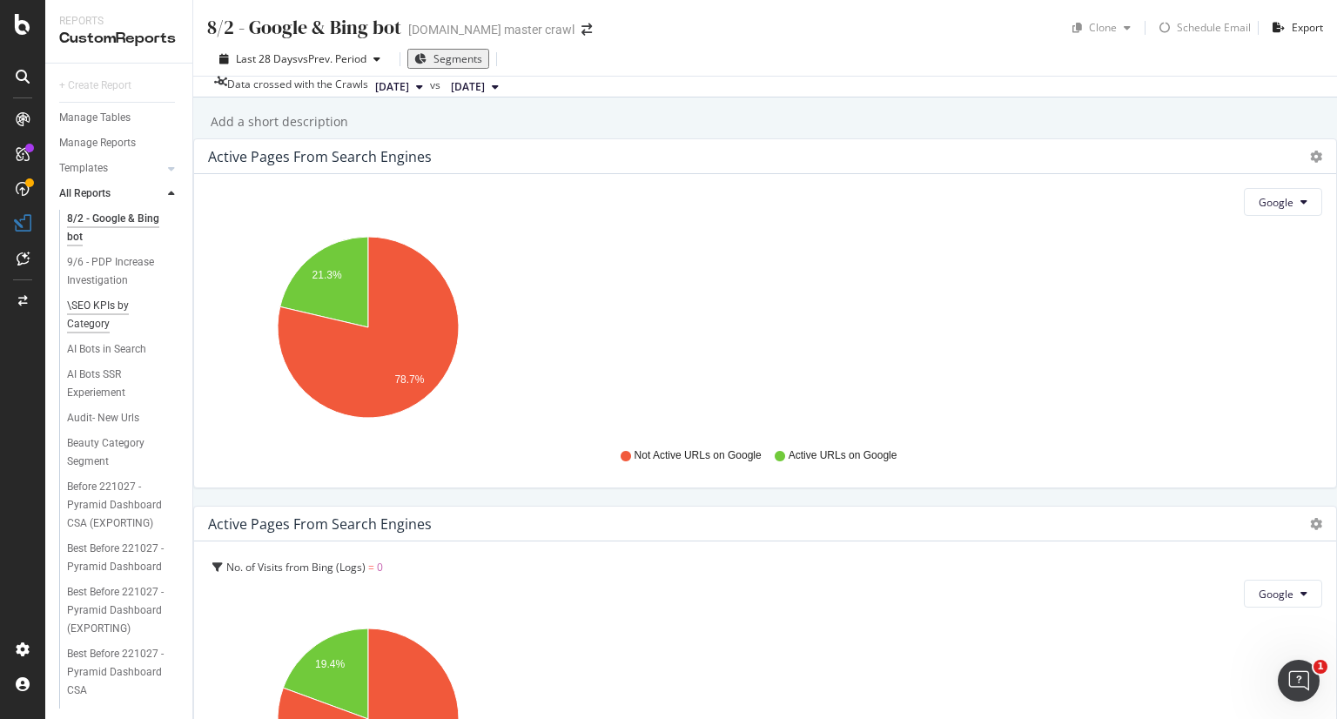
click at [89, 328] on div "\SEO KPIs by Category" at bounding box center [115, 315] width 97 height 37
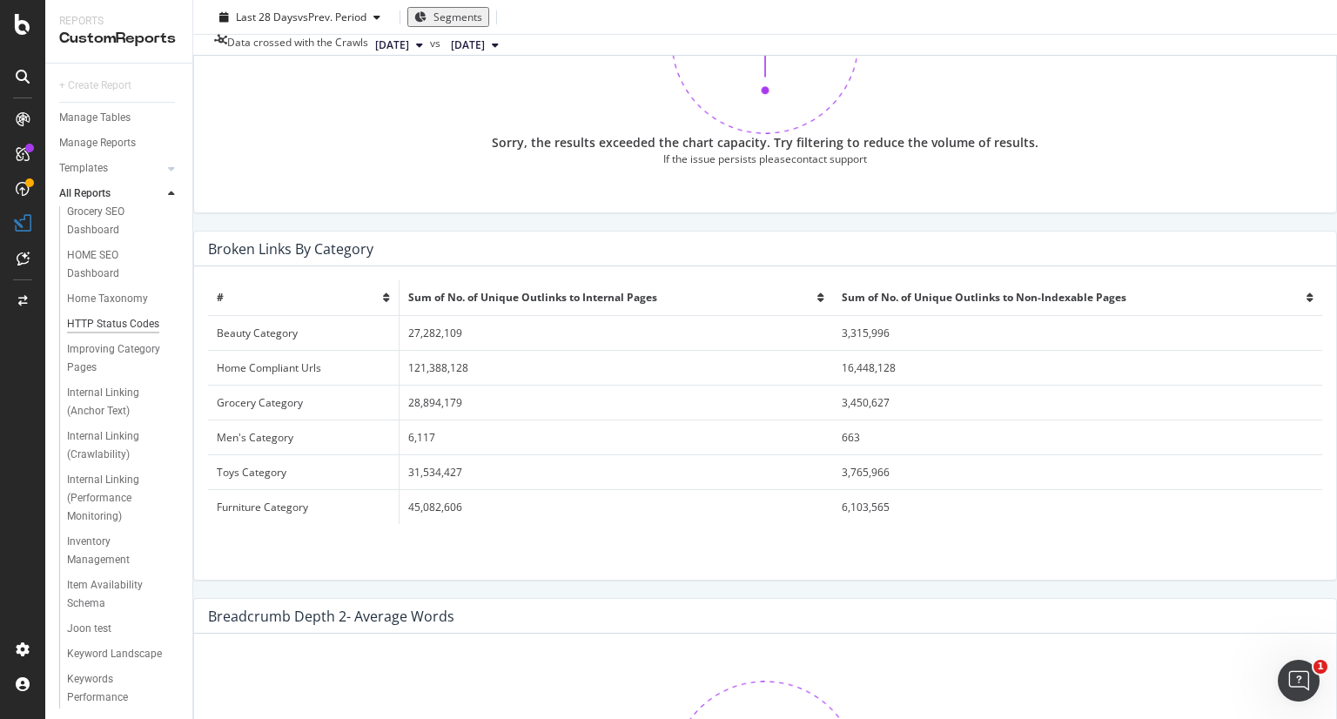
scroll to position [1972, 0]
